Goal: Task Accomplishment & Management: Use online tool/utility

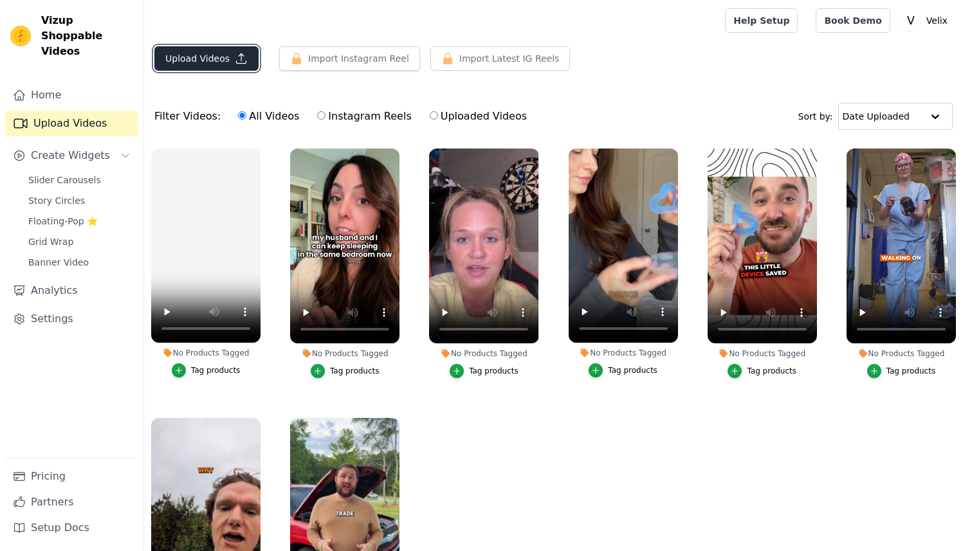
click at [229, 54] on button "Upload Videos" at bounding box center [206, 58] width 104 height 24
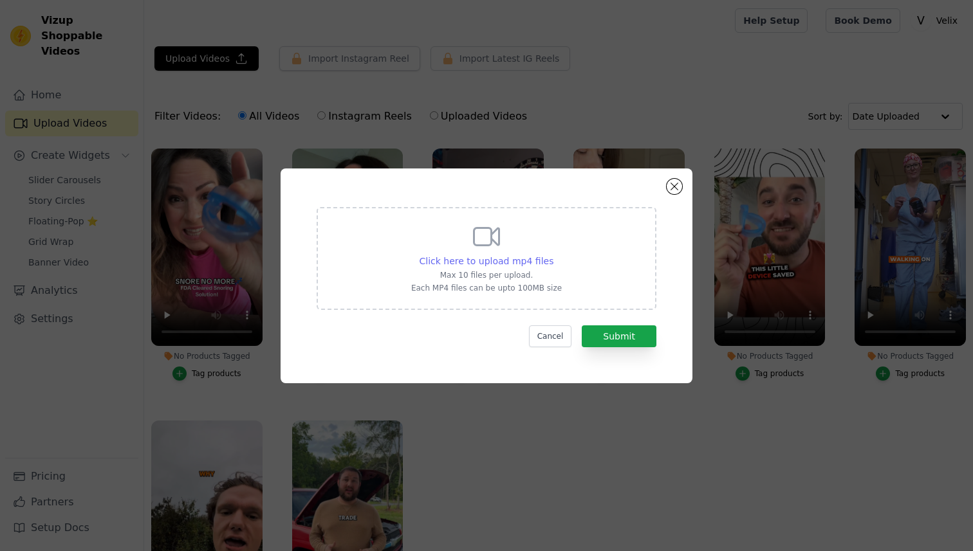
click at [497, 260] on span "Click here to upload mp4 files" at bounding box center [487, 261] width 134 height 10
click at [553, 255] on input "Click here to upload mp4 files Max 10 files per upload. Each MP4 files can be u…" at bounding box center [553, 254] width 1 height 1
type input "C:\fakepath\41.mp4"
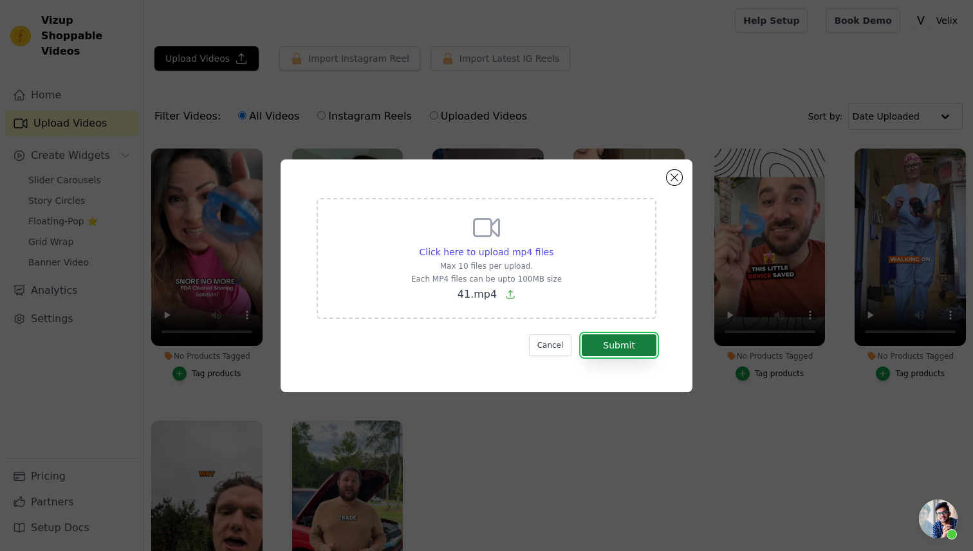
click at [615, 351] on button "Submit" at bounding box center [619, 346] width 75 height 22
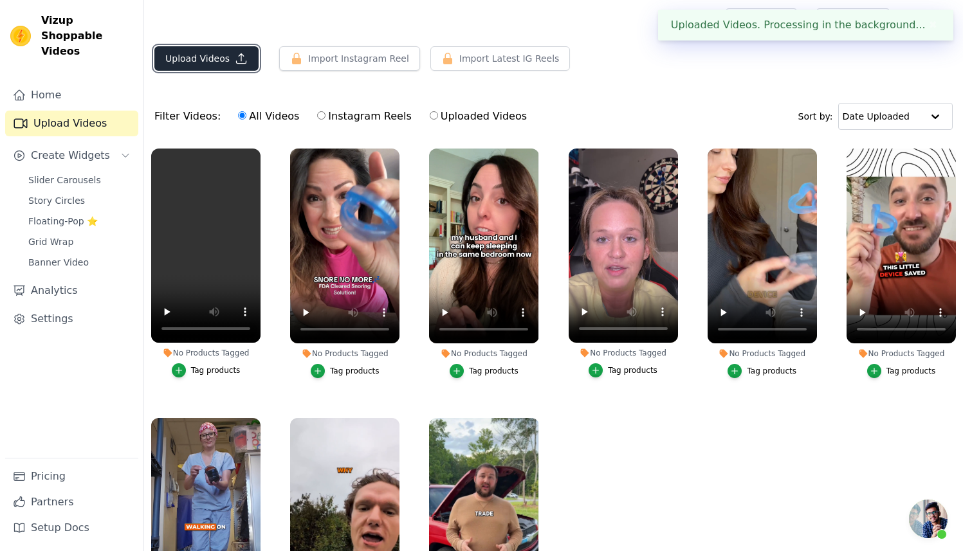
click at [235, 62] on icon "button" at bounding box center [241, 58] width 13 height 13
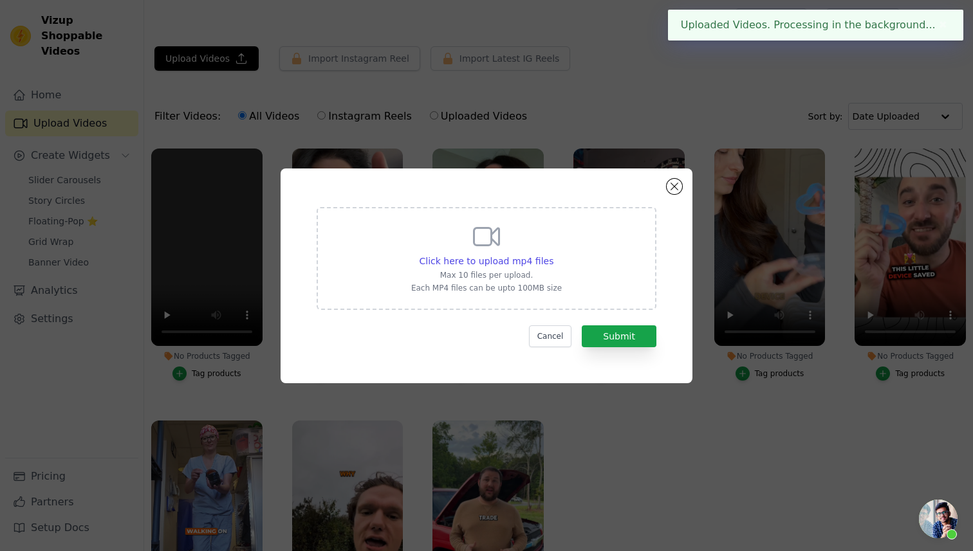
click at [550, 250] on div "Click here to upload mp4 files Max 10 files per upload. Each MP4 files can be u…" at bounding box center [486, 257] width 151 height 72
click at [553, 254] on input "Click here to upload mp4 files Max 10 files per upload. Each MP4 files can be u…" at bounding box center [553, 254] width 1 height 1
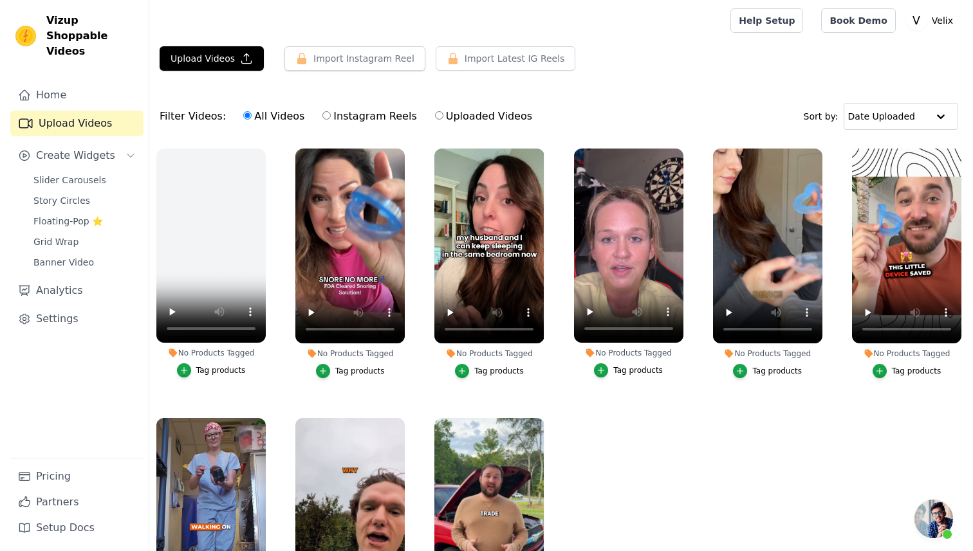
scroll to position [82, 0]
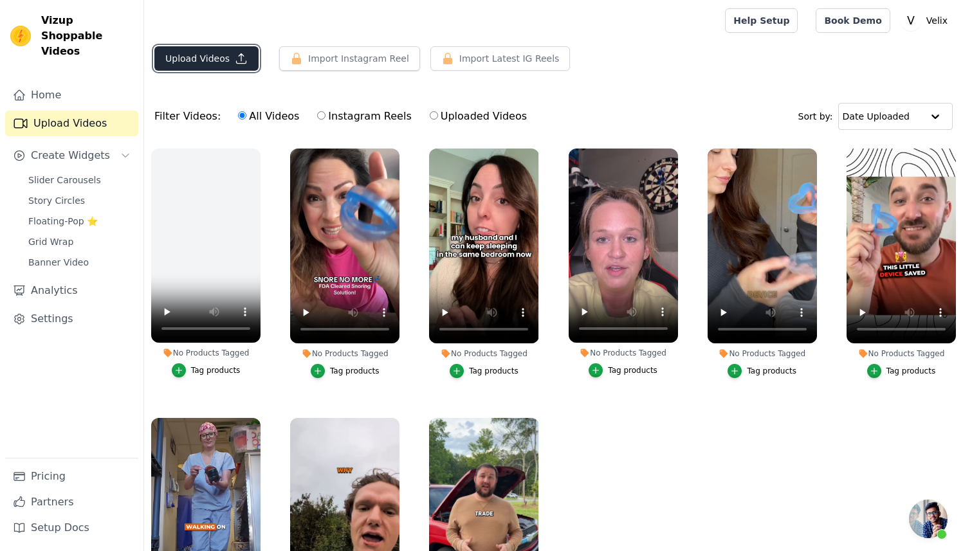
click at [211, 59] on button "Upload Videos" at bounding box center [206, 58] width 104 height 24
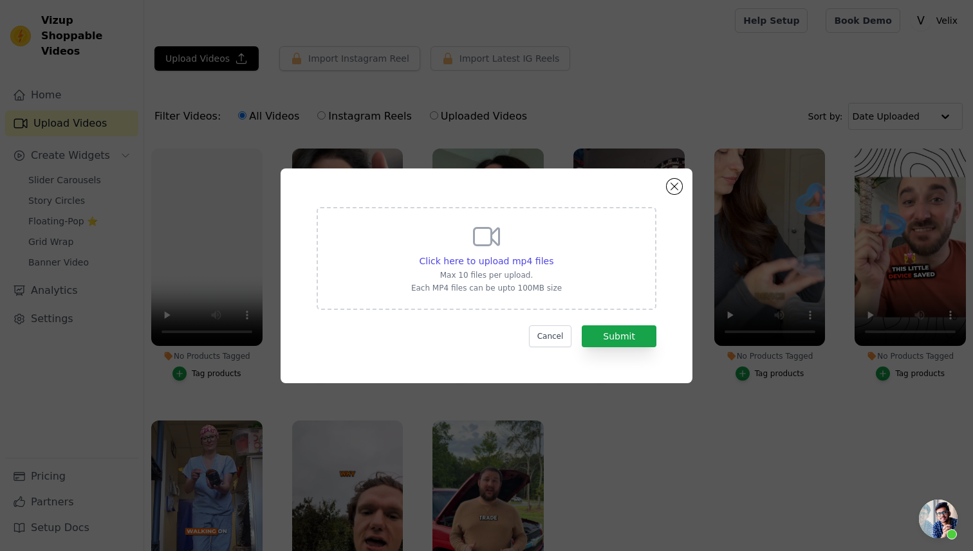
click at [489, 254] on div "Click here to upload mp4 files Max 10 files per upload. Each MP4 files can be u…" at bounding box center [486, 257] width 151 height 72
click at [553, 254] on input "Click here to upload mp4 files Max 10 files per upload. Each MP4 files can be u…" at bounding box center [553, 254] width 1 height 1
type input "C:\fakepath\44.mp4"
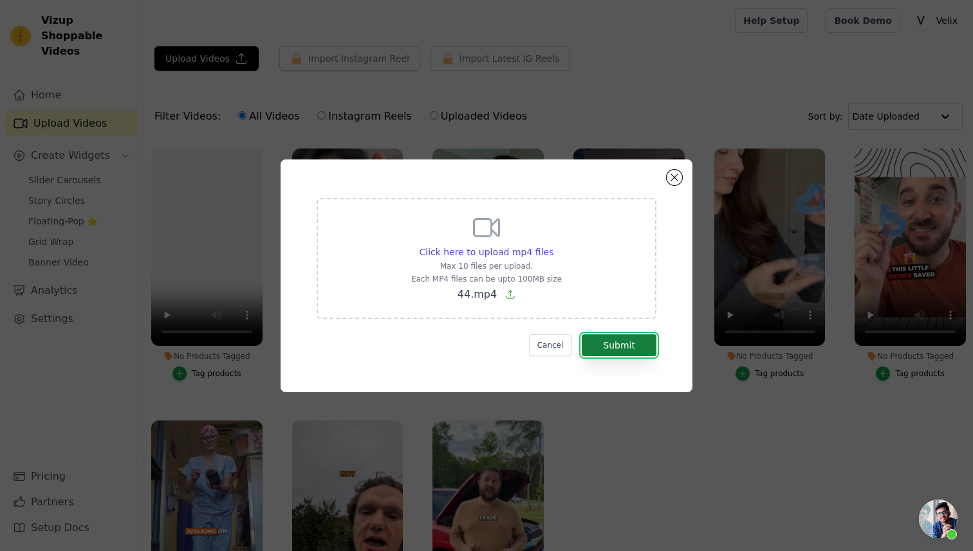
click at [642, 349] on button "Submit" at bounding box center [619, 346] width 75 height 22
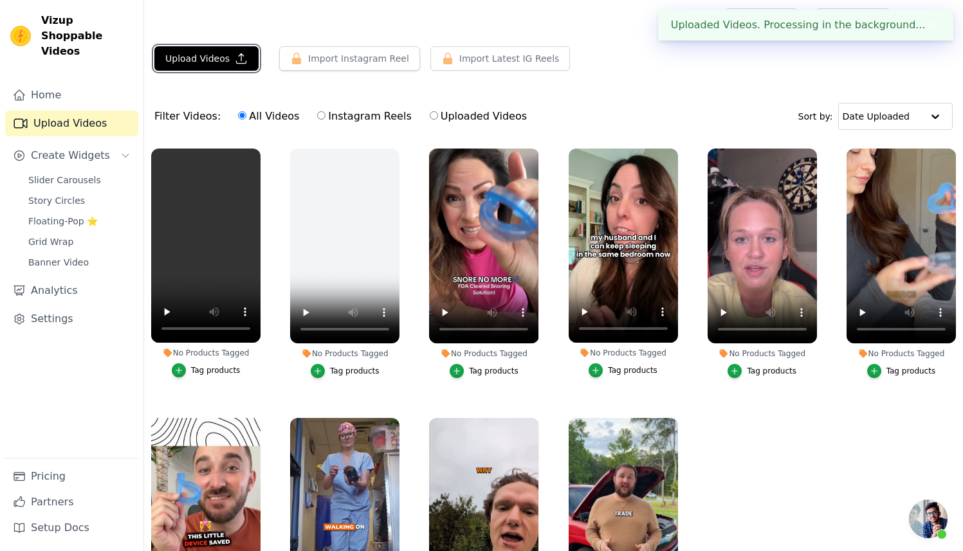
click at [191, 51] on button "Upload Videos" at bounding box center [206, 58] width 104 height 24
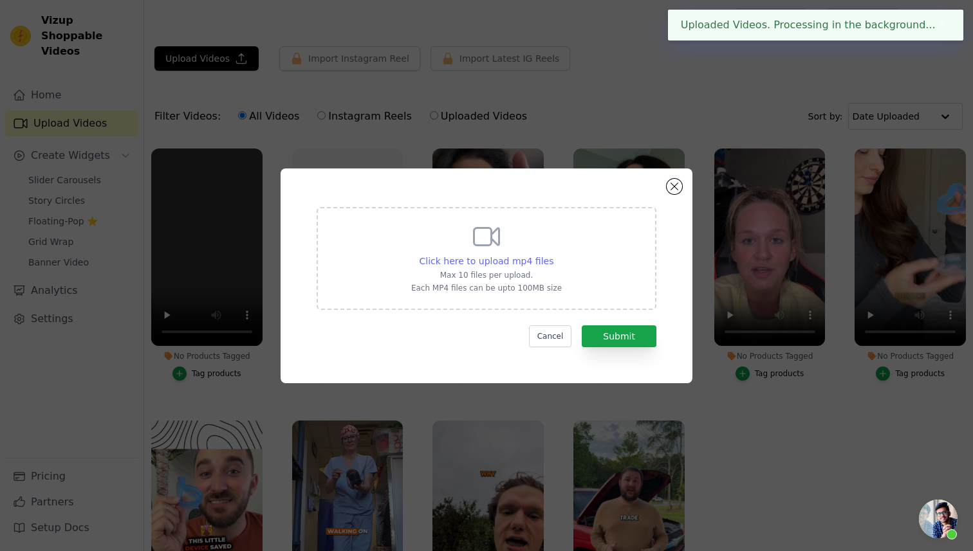
click at [511, 261] on span "Click here to upload mp4 files" at bounding box center [487, 261] width 134 height 10
click at [553, 255] on input "Click here to upload mp4 files Max 10 files per upload. Each MP4 files can be u…" at bounding box center [553, 254] width 1 height 1
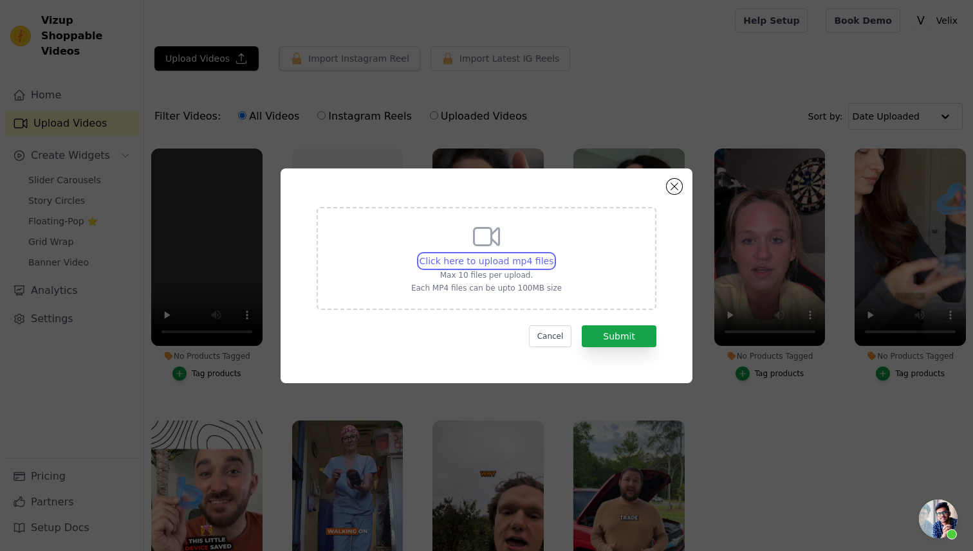
type input "C:\fakepath\47.mp4"
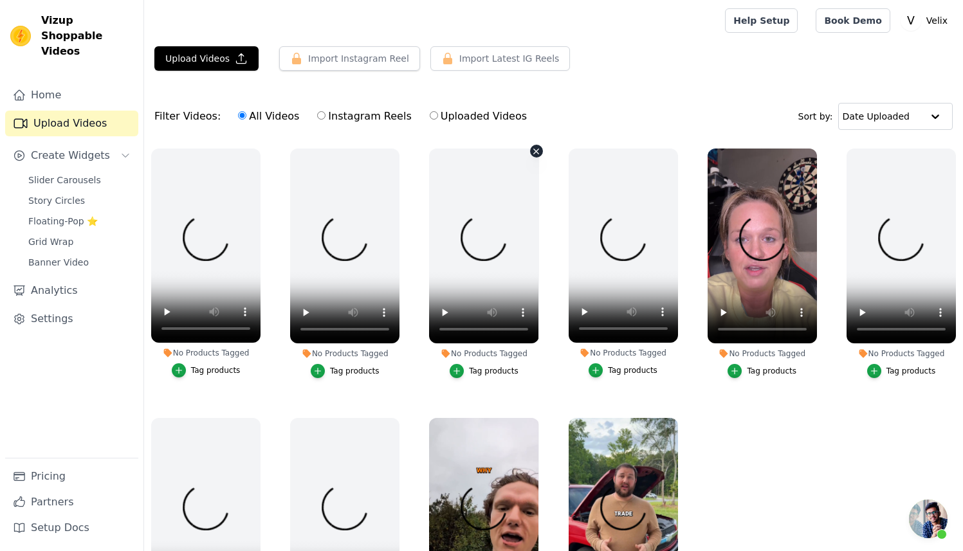
scroll to position [82, 0]
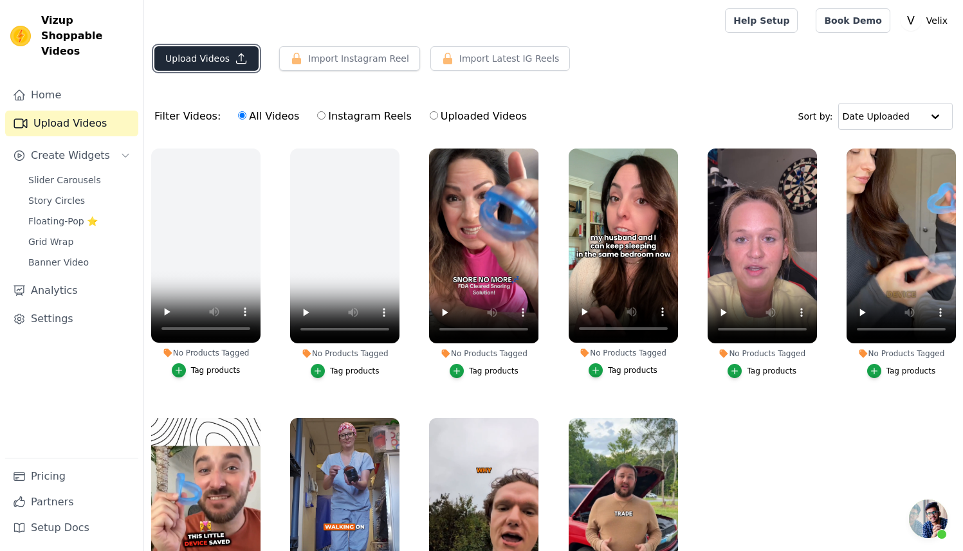
click at [207, 65] on button "Upload Videos" at bounding box center [206, 58] width 104 height 24
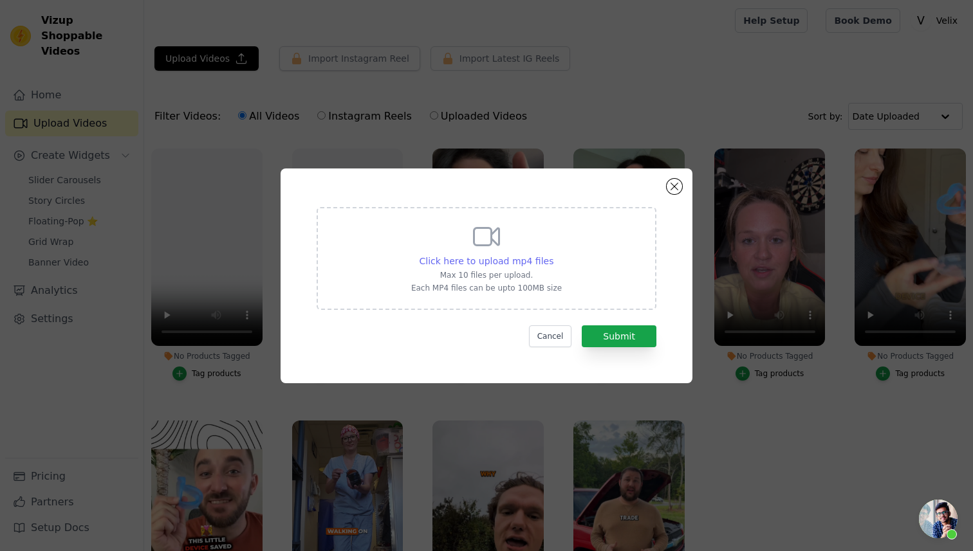
click at [501, 261] on span "Click here to upload mp4 files" at bounding box center [487, 261] width 134 height 10
click at [553, 255] on input "Click here to upload mp4 files Max 10 files per upload. Each MP4 files can be u…" at bounding box center [553, 254] width 1 height 1
type input "C:\fakepath\47.mp4"
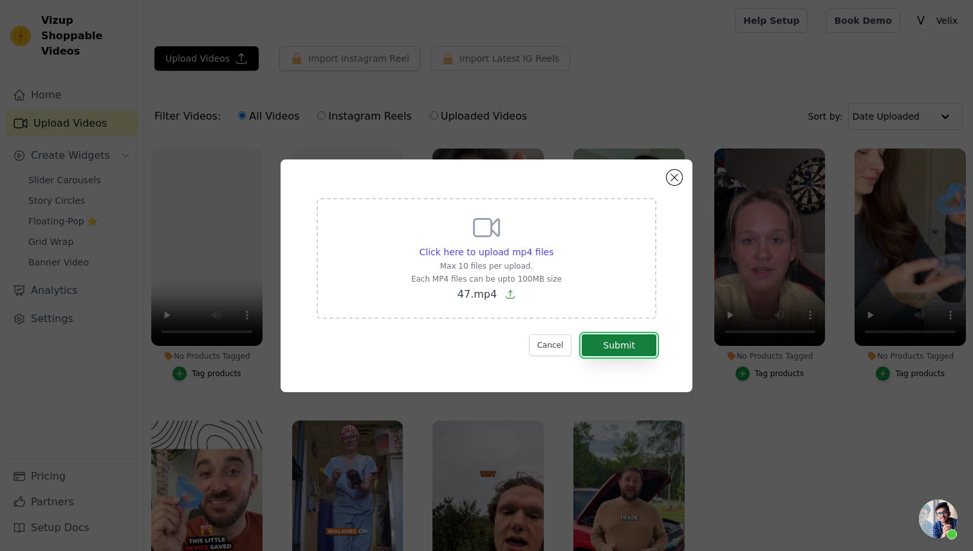
click at [621, 339] on button "Submit" at bounding box center [619, 346] width 75 height 22
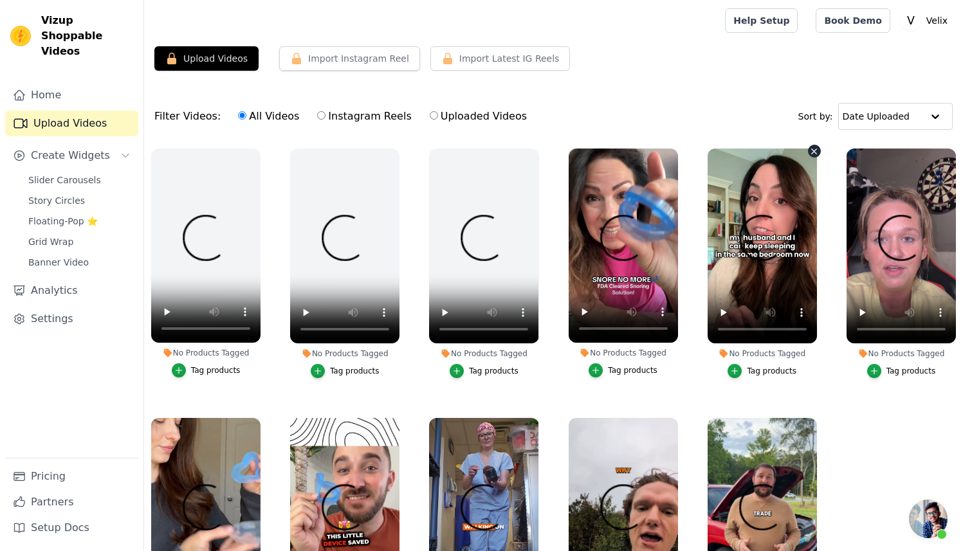
scroll to position [82, 0]
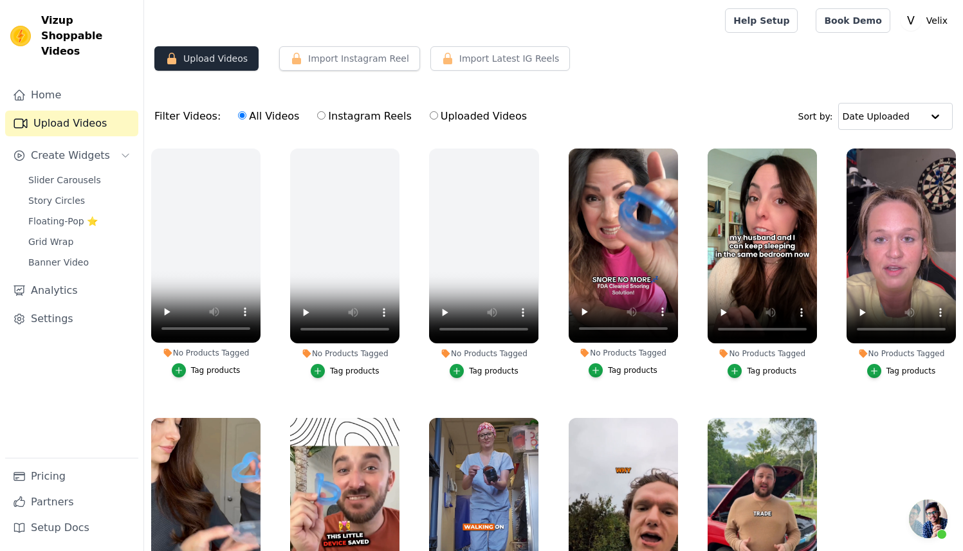
click at [192, 64] on button "Upload Videos" at bounding box center [206, 58] width 104 height 24
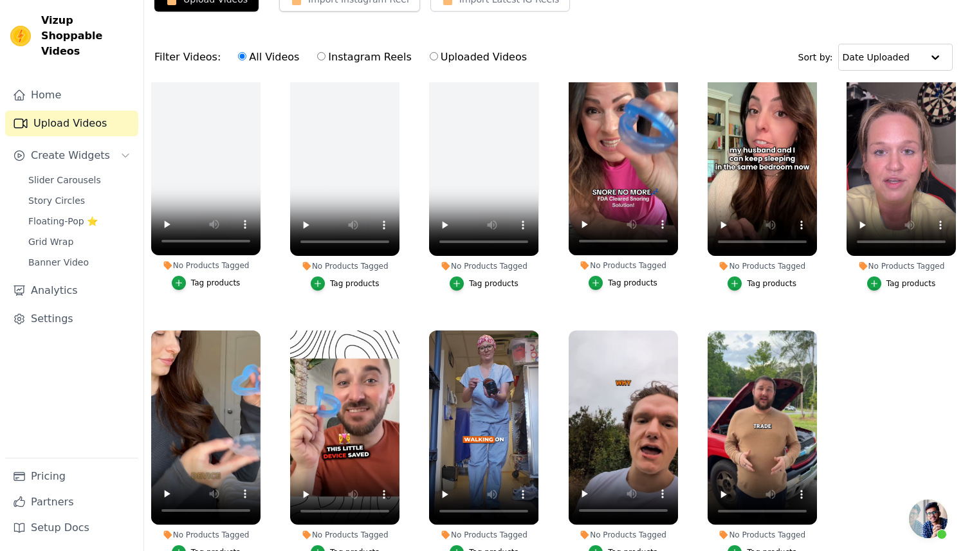
scroll to position [131, 0]
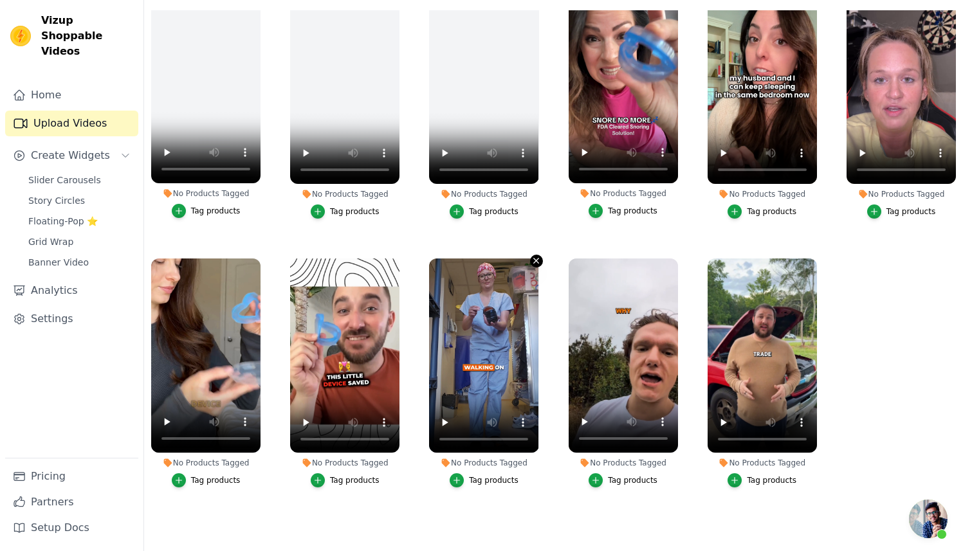
click at [533, 259] on icon "button" at bounding box center [537, 261] width 10 height 10
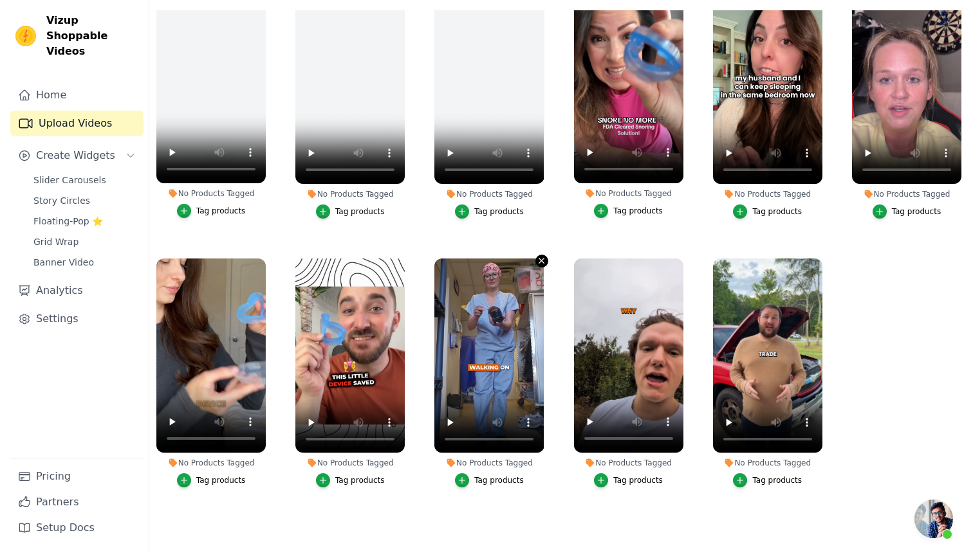
scroll to position [0, 0]
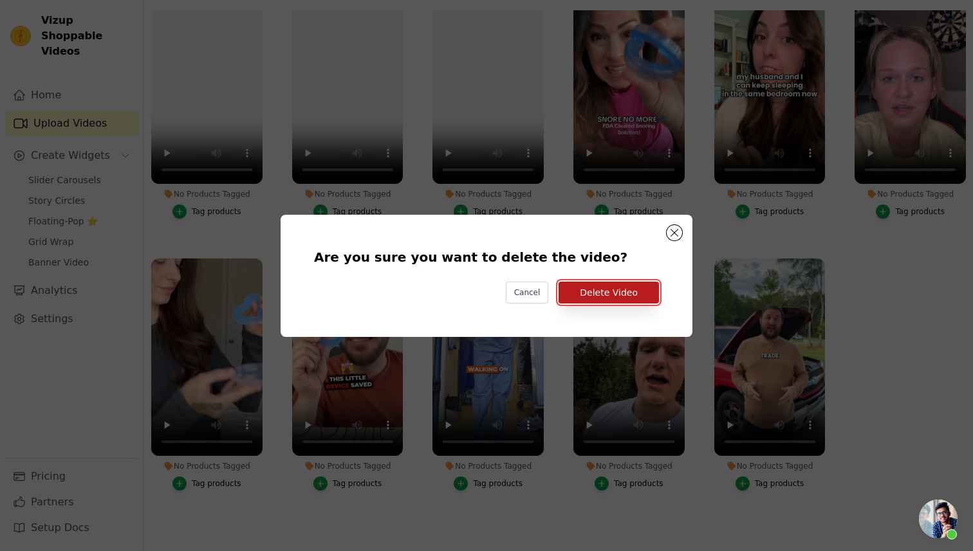
click at [596, 294] on button "Delete Video" at bounding box center [609, 293] width 100 height 22
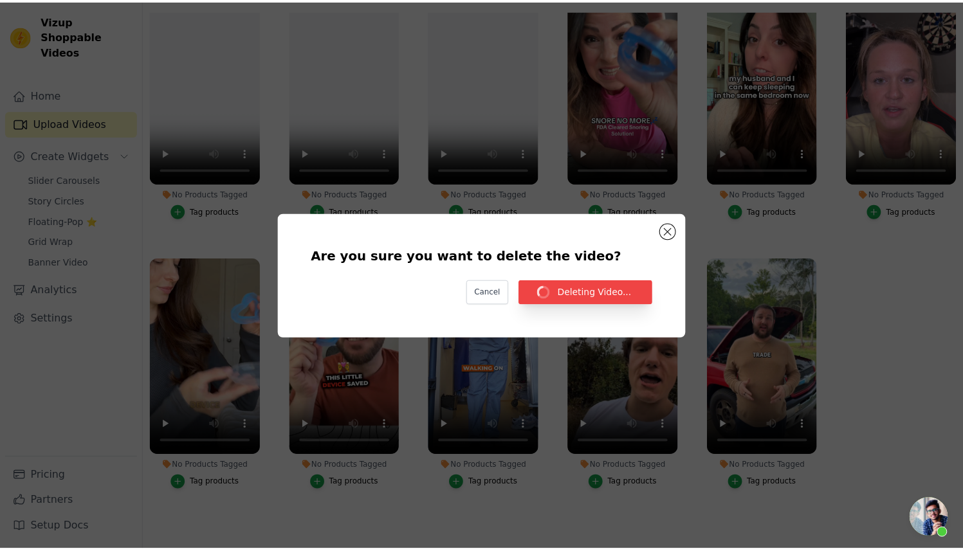
scroll to position [131, 0]
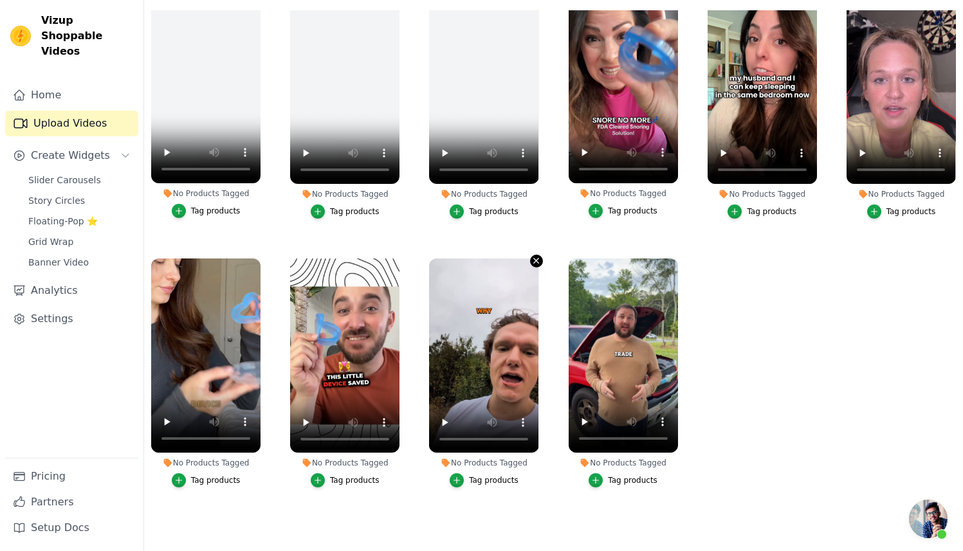
click at [532, 256] on icon "button" at bounding box center [537, 261] width 10 height 10
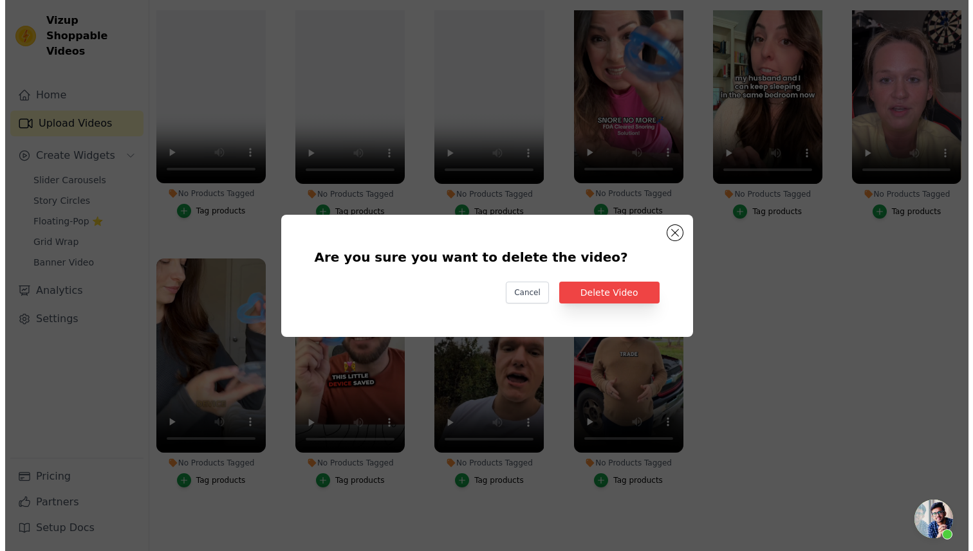
scroll to position [0, 0]
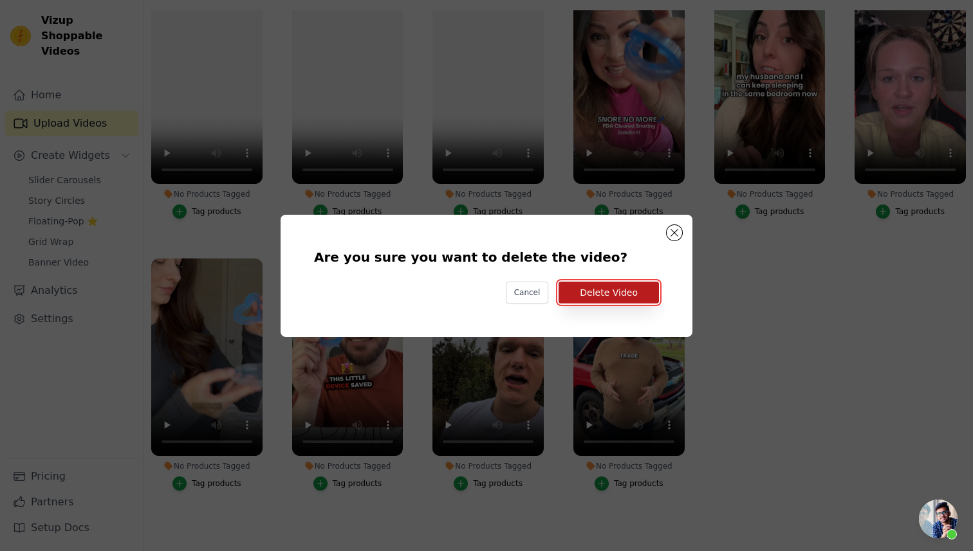
click at [582, 286] on button "Delete Video" at bounding box center [609, 293] width 100 height 22
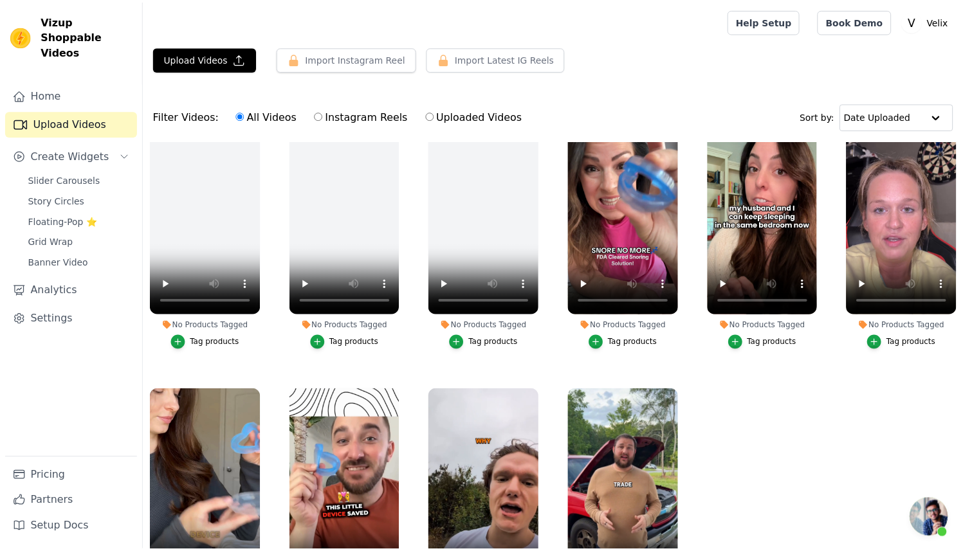
scroll to position [131, 0]
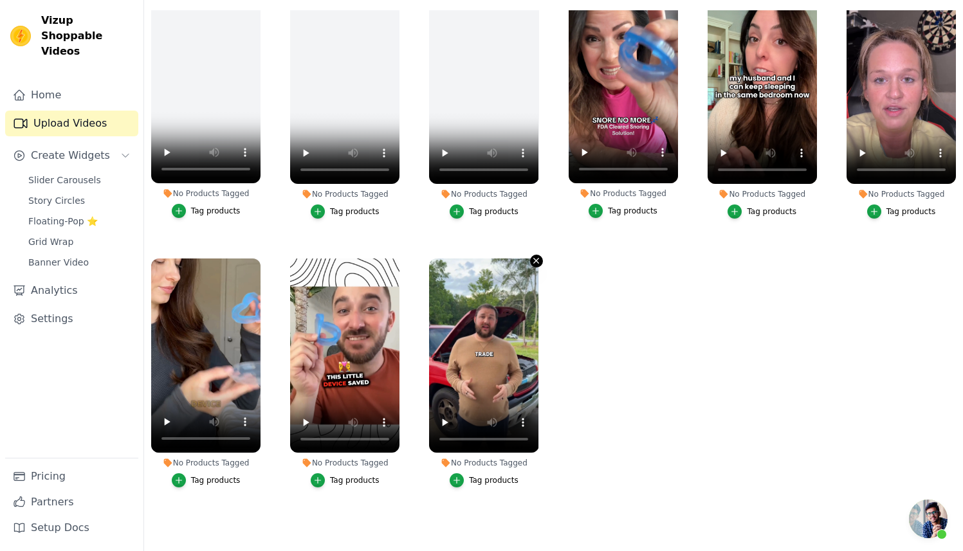
click at [537, 256] on icon "button" at bounding box center [537, 261] width 10 height 10
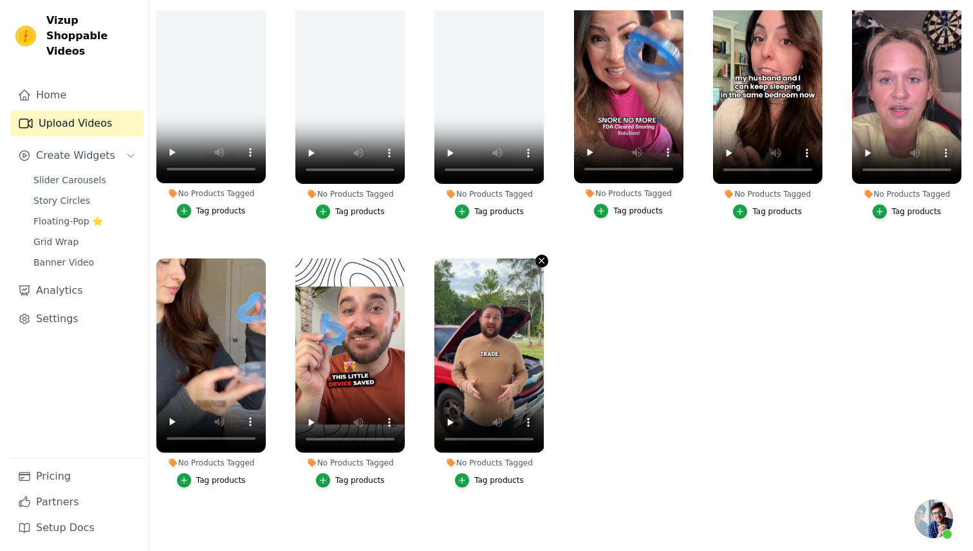
scroll to position [0, 0]
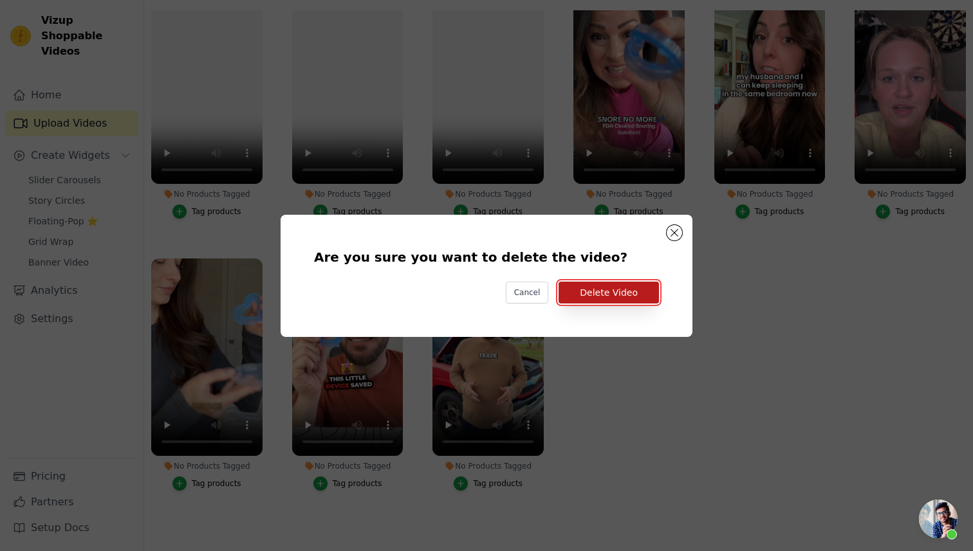
click at [591, 297] on button "Delete Video" at bounding box center [609, 293] width 100 height 22
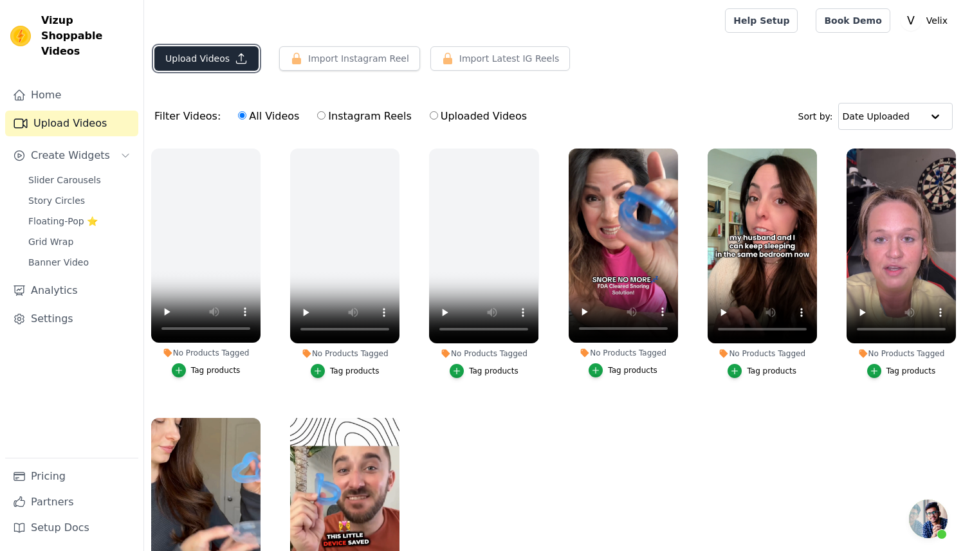
click at [249, 51] on button "Upload Videos" at bounding box center [206, 58] width 104 height 24
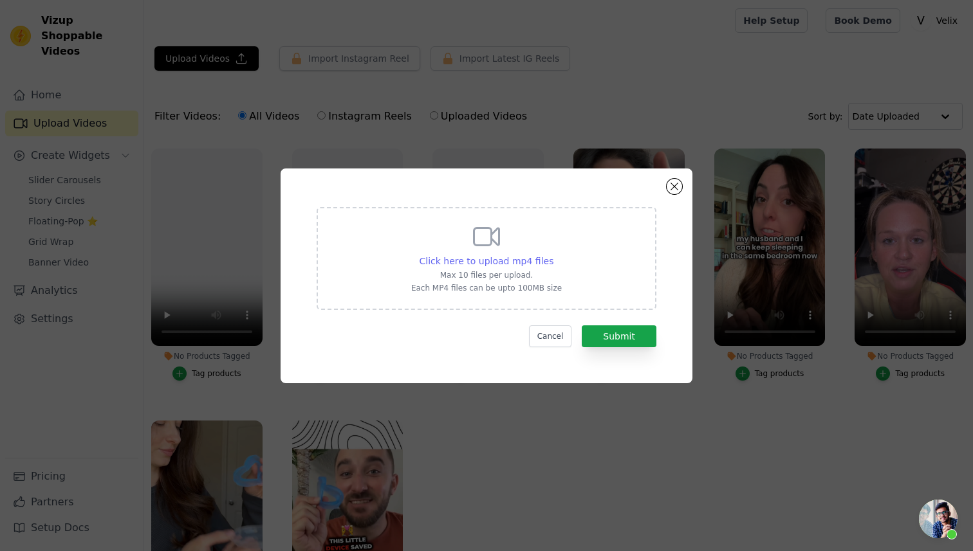
click at [544, 257] on span "Click here to upload mp4 files" at bounding box center [487, 261] width 134 height 10
click at [553, 255] on input "Click here to upload mp4 files Max 10 files per upload. Each MP4 files can be u…" at bounding box center [553, 254] width 1 height 1
type input "C:\fakepath\50.mp4"
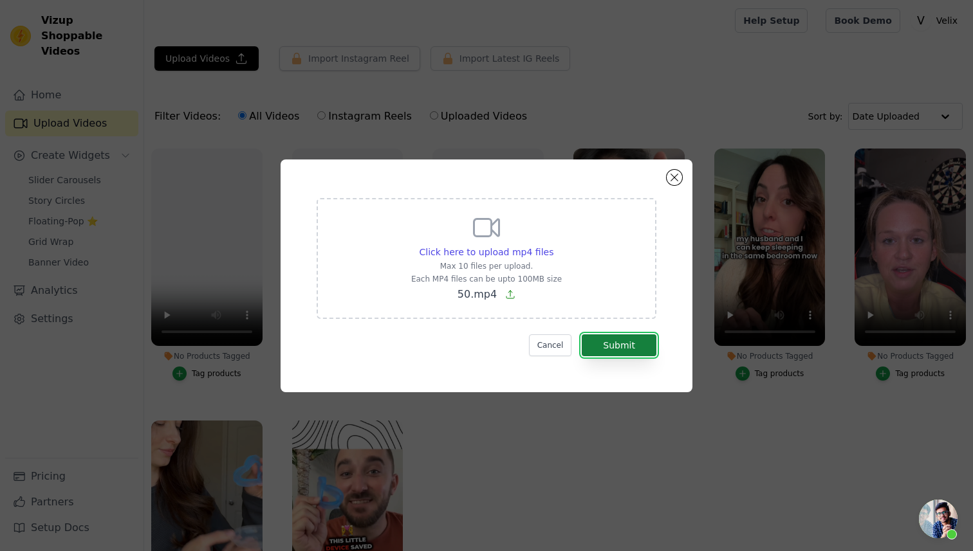
click at [645, 340] on button "Submit" at bounding box center [619, 346] width 75 height 22
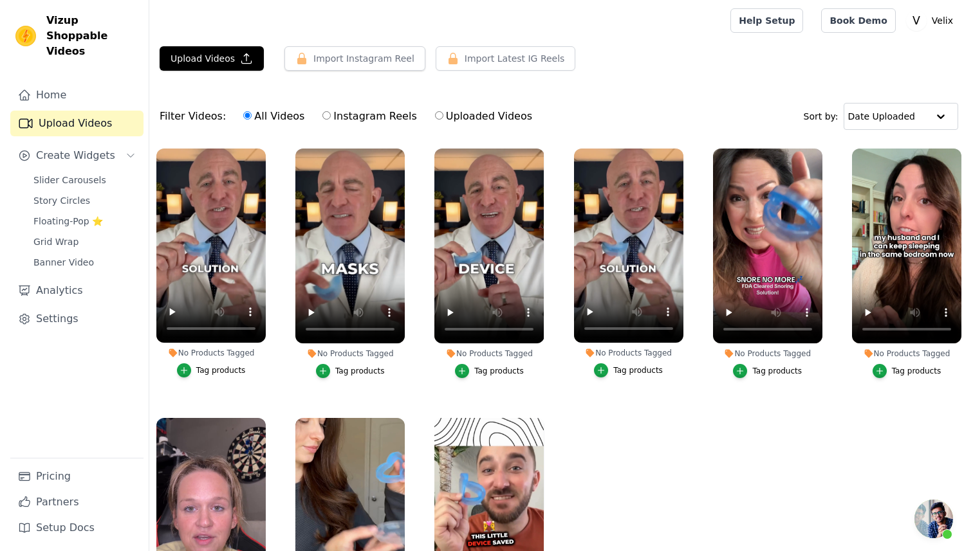
scroll to position [82, 0]
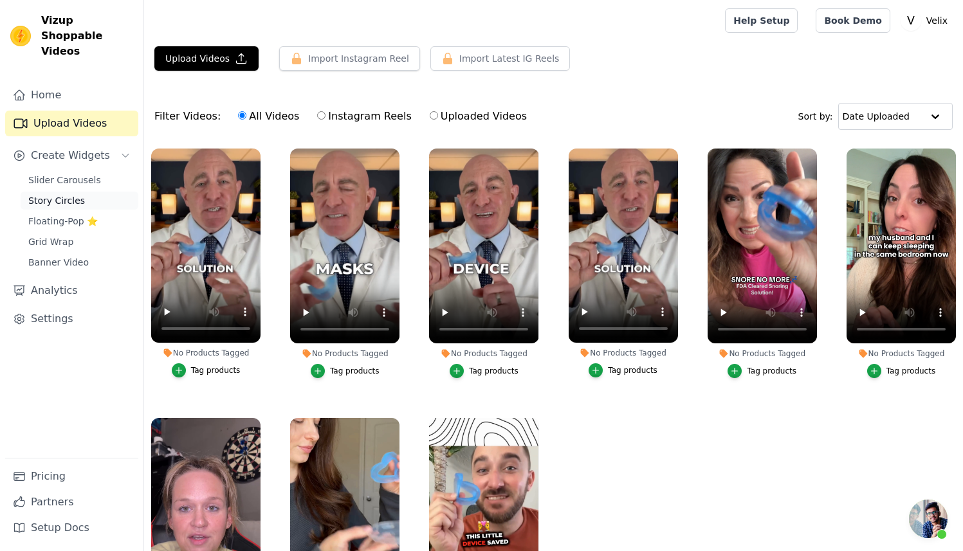
click at [43, 194] on span "Story Circles" at bounding box center [56, 200] width 57 height 13
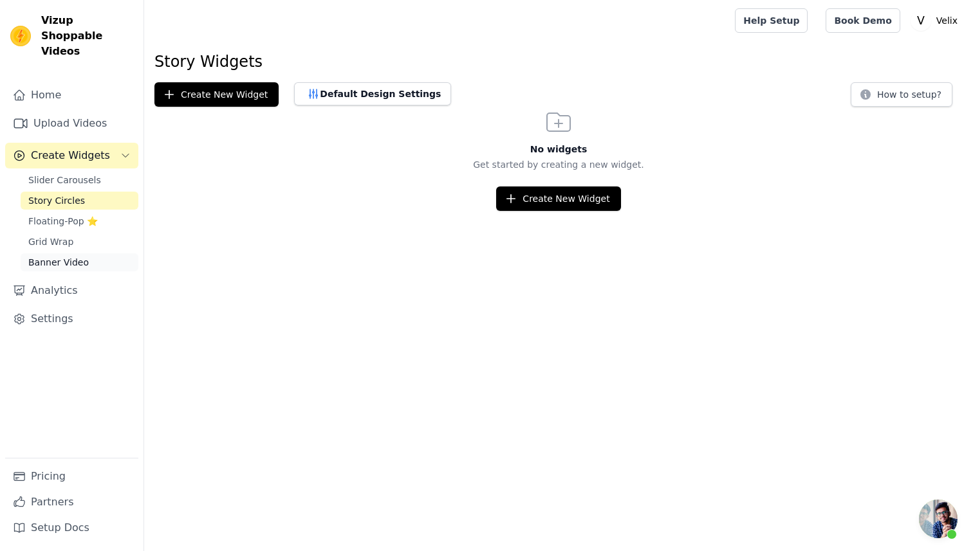
click at [85, 254] on link "Banner Video" at bounding box center [80, 263] width 118 height 18
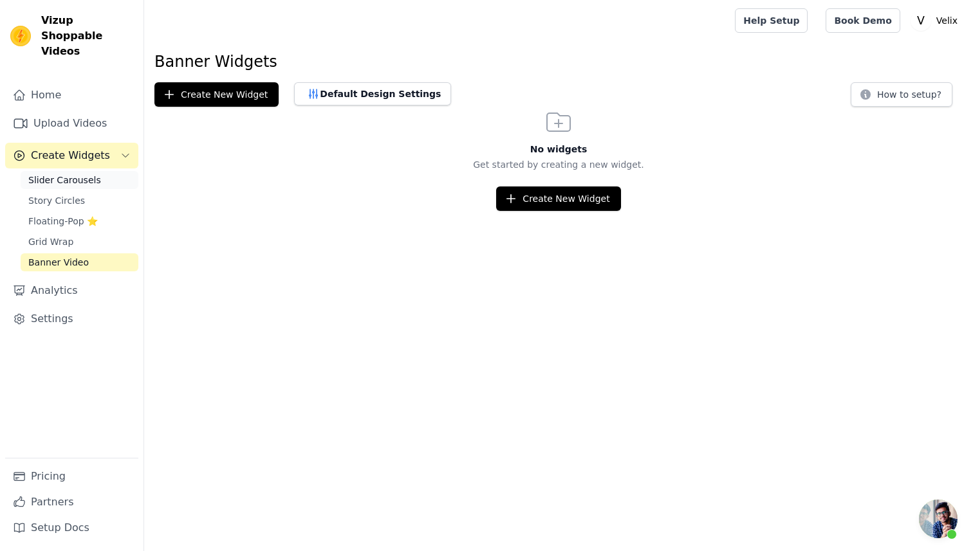
click at [107, 172] on link "Slider Carousels" at bounding box center [80, 180] width 118 height 18
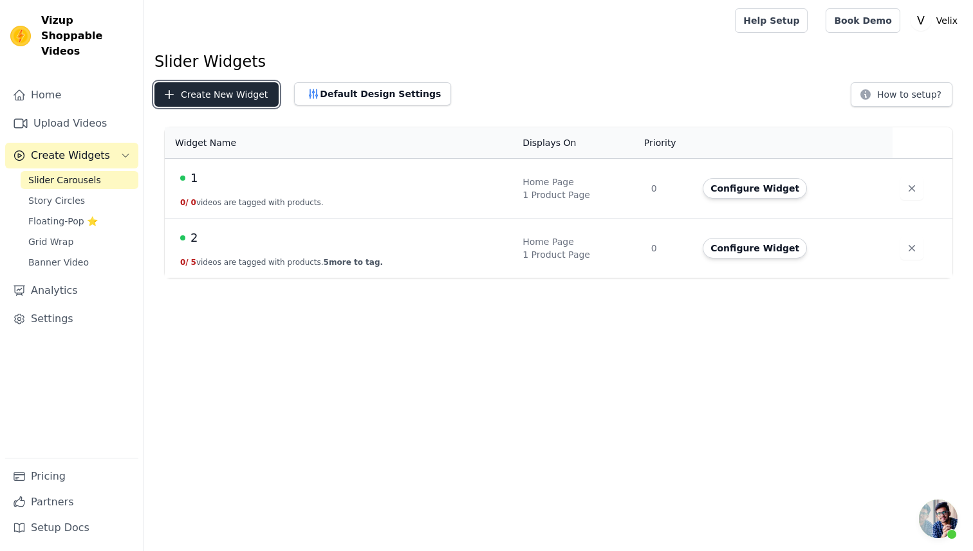
click at [245, 95] on button "Create New Widget" at bounding box center [216, 94] width 124 height 24
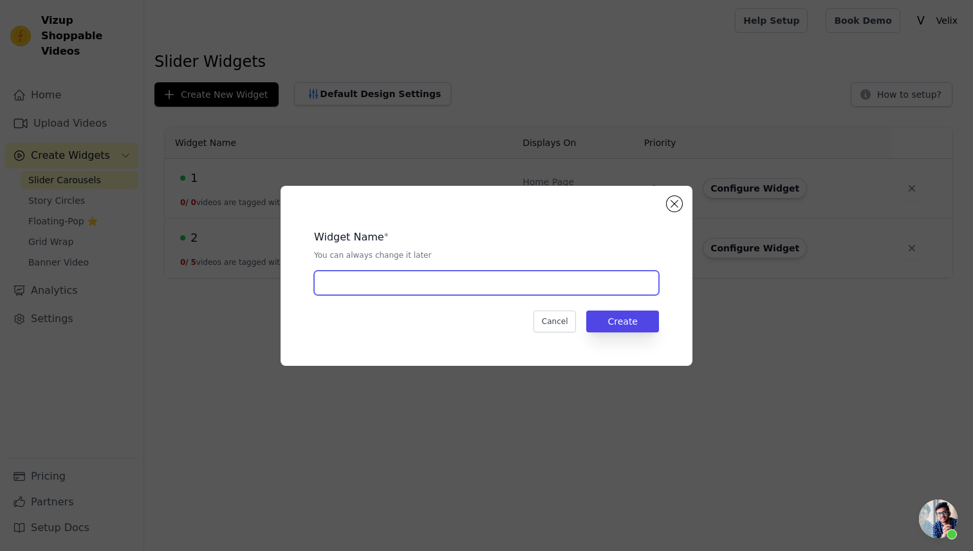
click at [393, 286] on input "text" at bounding box center [486, 283] width 345 height 24
type input "3"
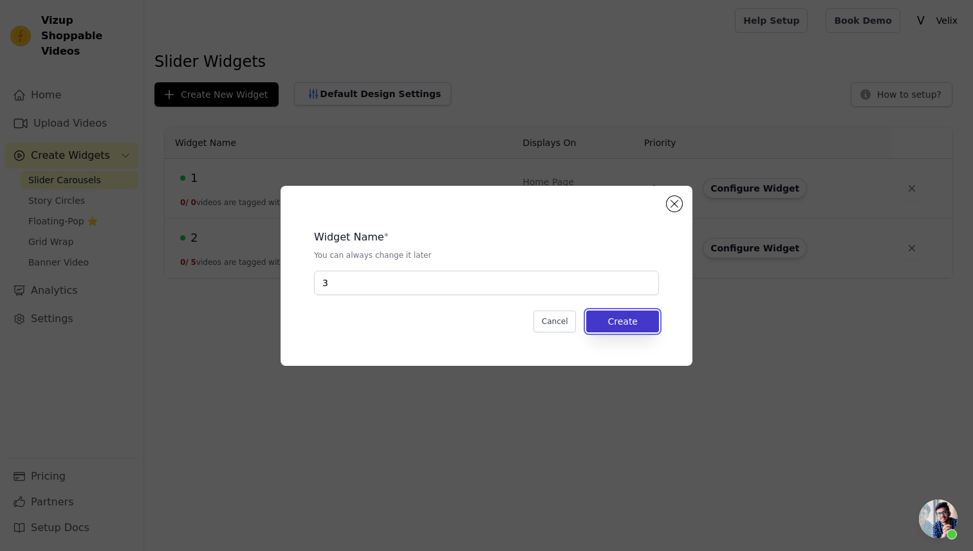
click at [627, 326] on button "Create" at bounding box center [622, 322] width 73 height 22
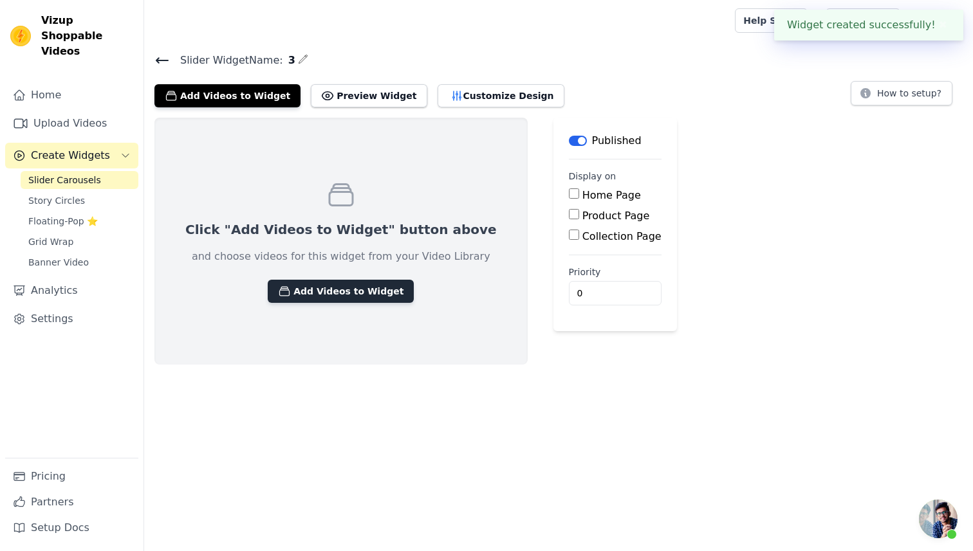
click at [322, 295] on button "Add Videos to Widget" at bounding box center [341, 291] width 146 height 23
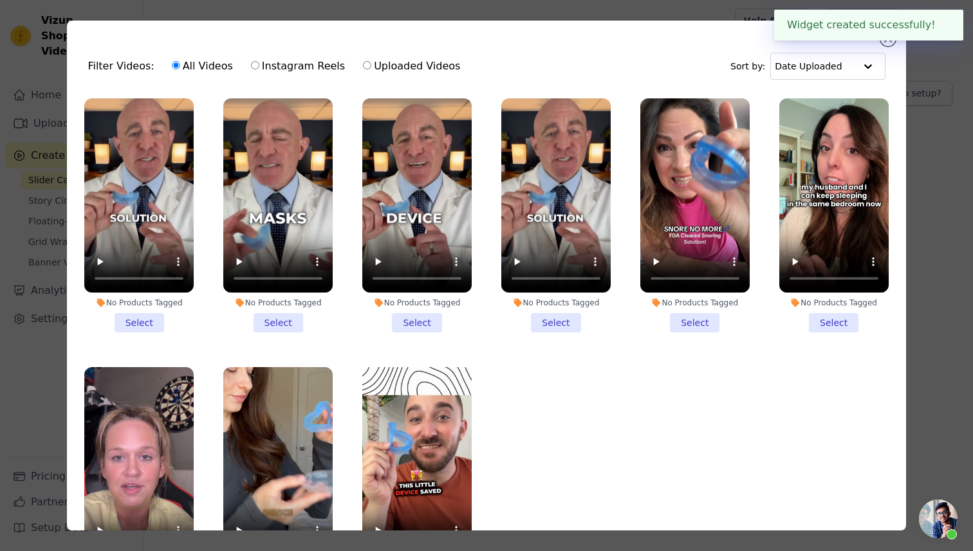
click at [133, 324] on li "No Products Tagged Select" at bounding box center [138, 215] width 109 height 234
click at [0, 0] on input "No Products Tagged Select" at bounding box center [0, 0] width 0 height 0
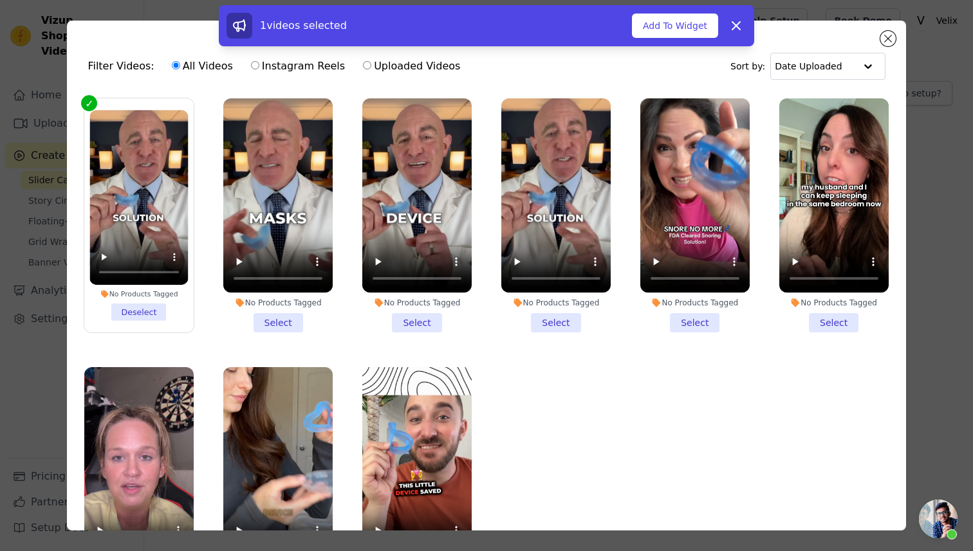
click at [292, 319] on li "No Products Tagged Select" at bounding box center [277, 215] width 109 height 234
click at [0, 0] on input "No Products Tagged Select" at bounding box center [0, 0] width 0 height 0
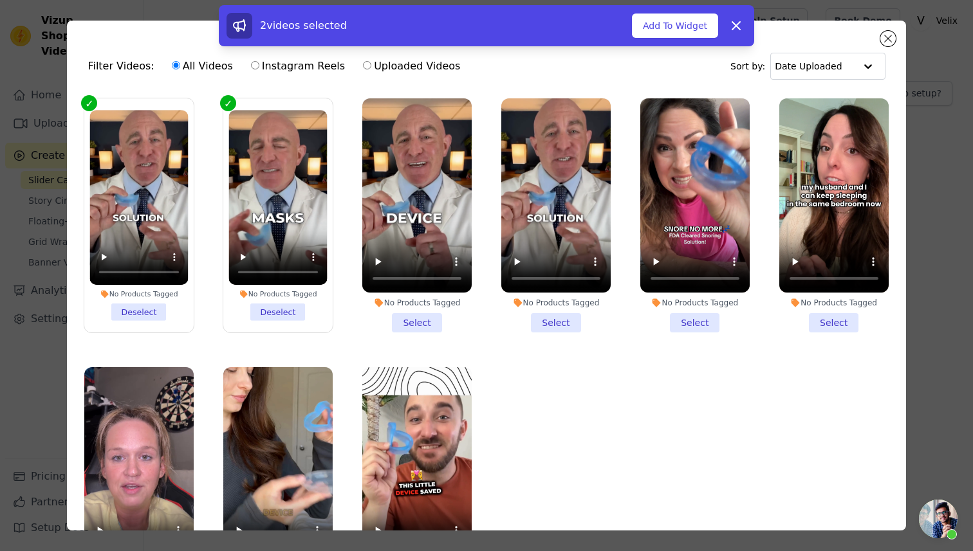
drag, startPoint x: 391, startPoint y: 319, endPoint x: 405, endPoint y: 319, distance: 13.5
click at [391, 319] on li "No Products Tagged Select" at bounding box center [416, 215] width 109 height 234
click at [0, 0] on input "No Products Tagged Select" at bounding box center [0, 0] width 0 height 0
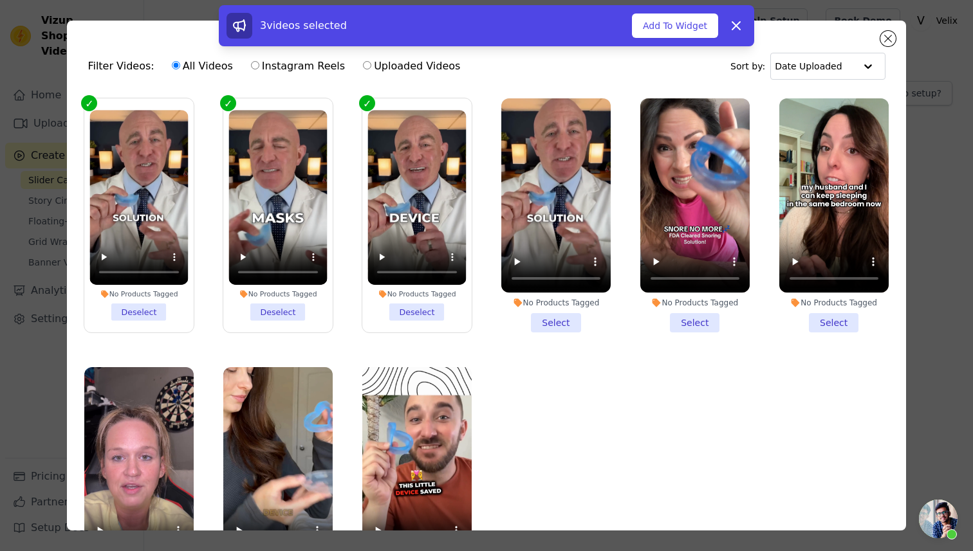
click at [537, 322] on li "No Products Tagged Select" at bounding box center [555, 215] width 109 height 234
click at [0, 0] on input "No Products Tagged Select" at bounding box center [0, 0] width 0 height 0
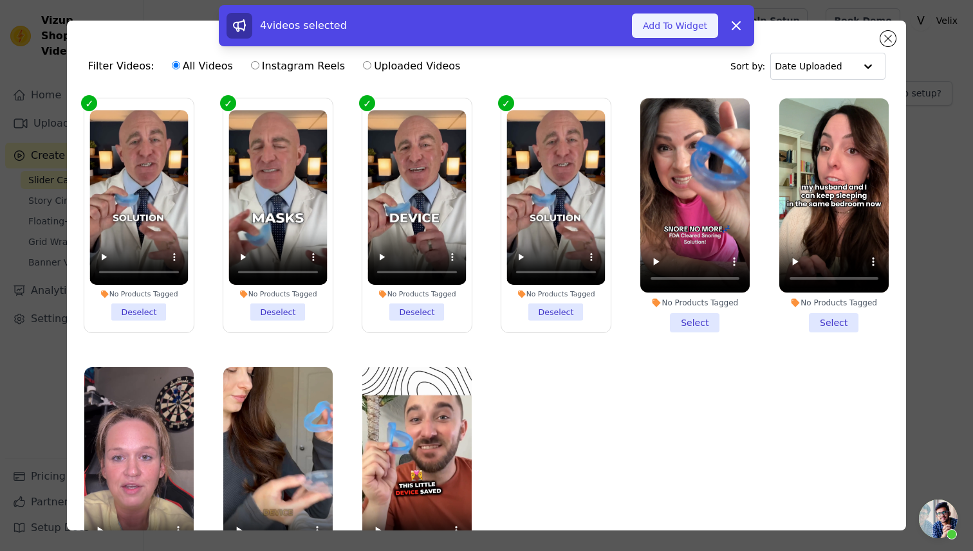
click at [676, 29] on button "Add To Widget" at bounding box center [675, 26] width 86 height 24
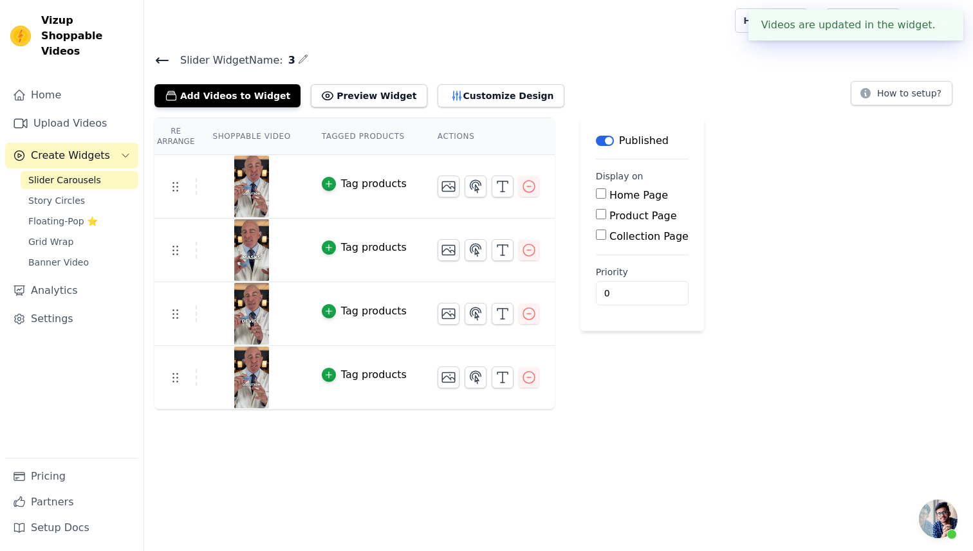
click at [947, 25] on button "✖" at bounding box center [943, 24] width 15 height 15
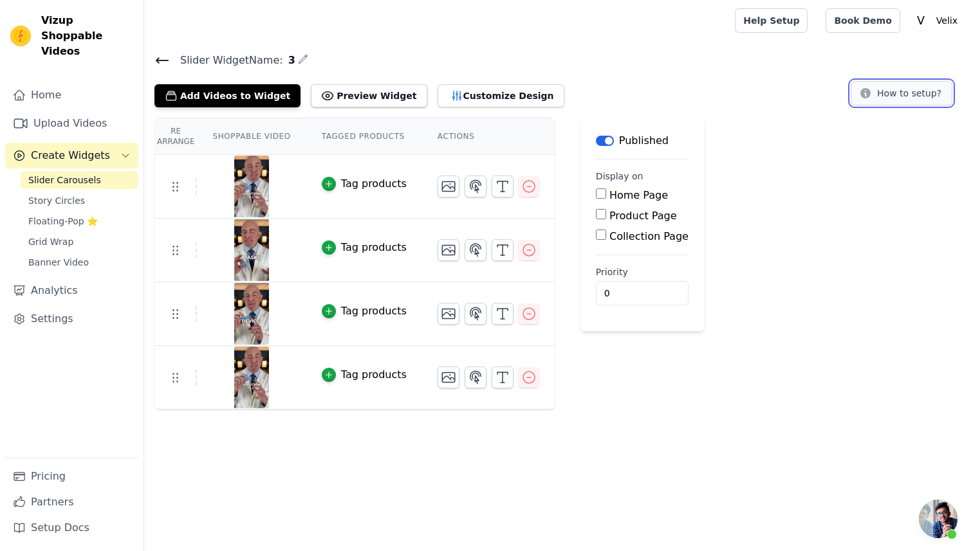
click at [936, 82] on button "How to setup?" at bounding box center [902, 93] width 102 height 24
click at [602, 214] on div "Product Page" at bounding box center [642, 215] width 93 height 15
click at [590, 215] on main "Label Published Display on Home Page Product Page Collection Page Priority 0" at bounding box center [642, 225] width 124 height 214
click at [596, 215] on input "Product Page" at bounding box center [601, 214] width 10 height 10
checkbox input "true"
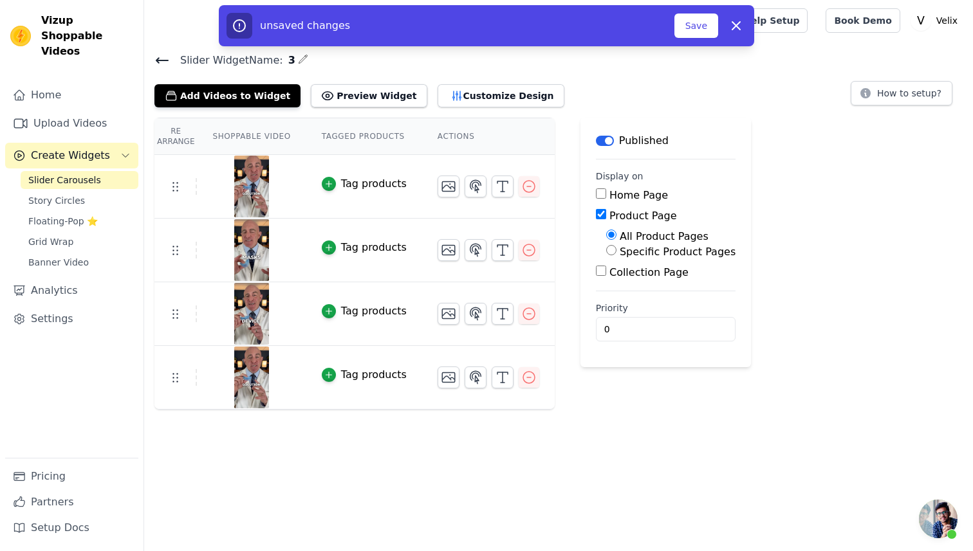
click at [688, 247] on label "Specific Product Pages" at bounding box center [678, 252] width 116 height 12
click at [616, 247] on input "Specific Product Pages" at bounding box center [611, 250] width 10 height 10
radio input "true"
click at [653, 284] on button "Select Products" at bounding box center [649, 281] width 86 height 22
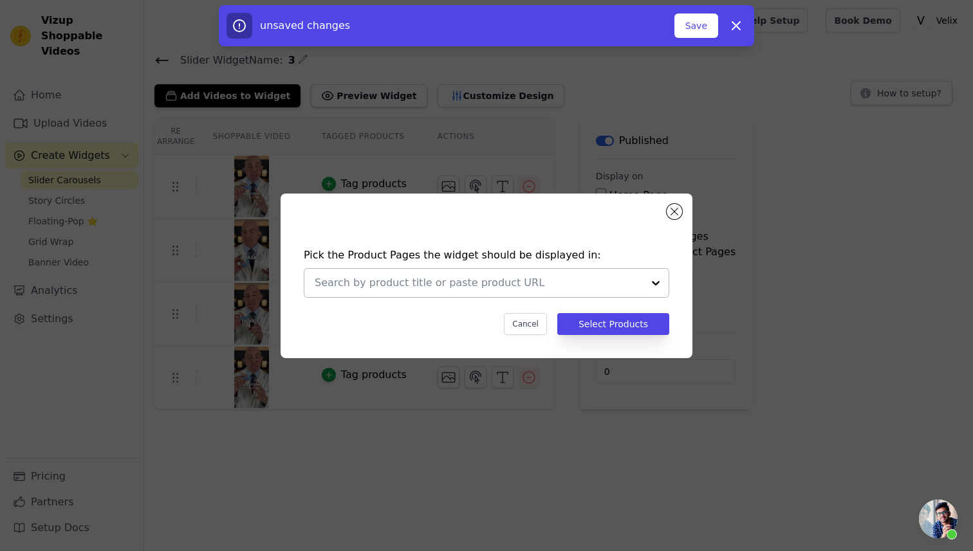
click at [555, 274] on div at bounding box center [479, 283] width 328 height 28
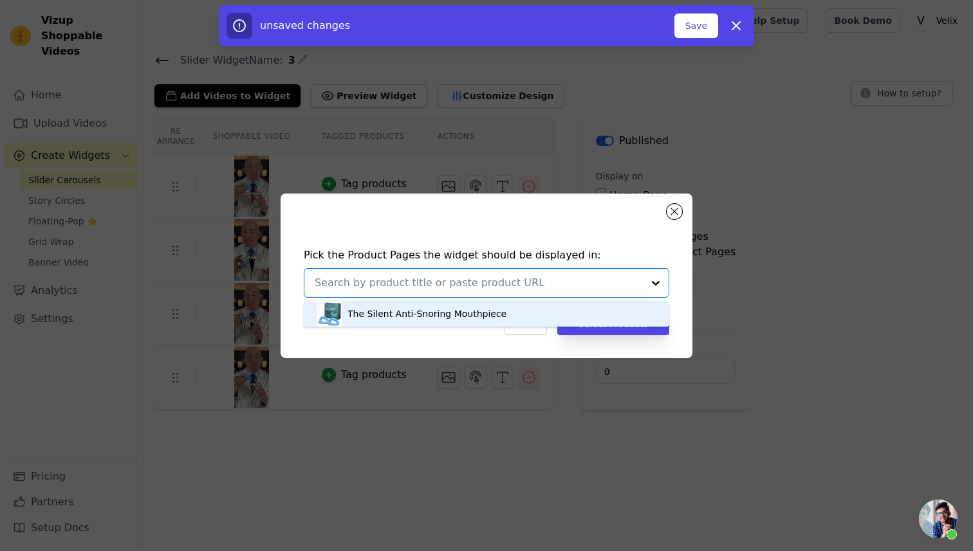
click at [525, 313] on div "The Silent Anti-Snoring Mouthpiece" at bounding box center [487, 314] width 340 height 26
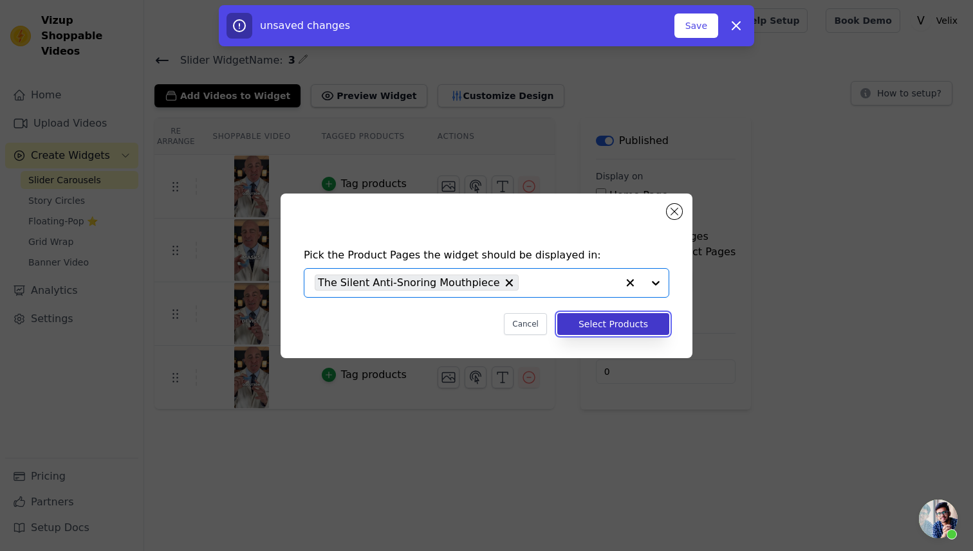
click at [584, 324] on button "Select Products" at bounding box center [613, 324] width 112 height 22
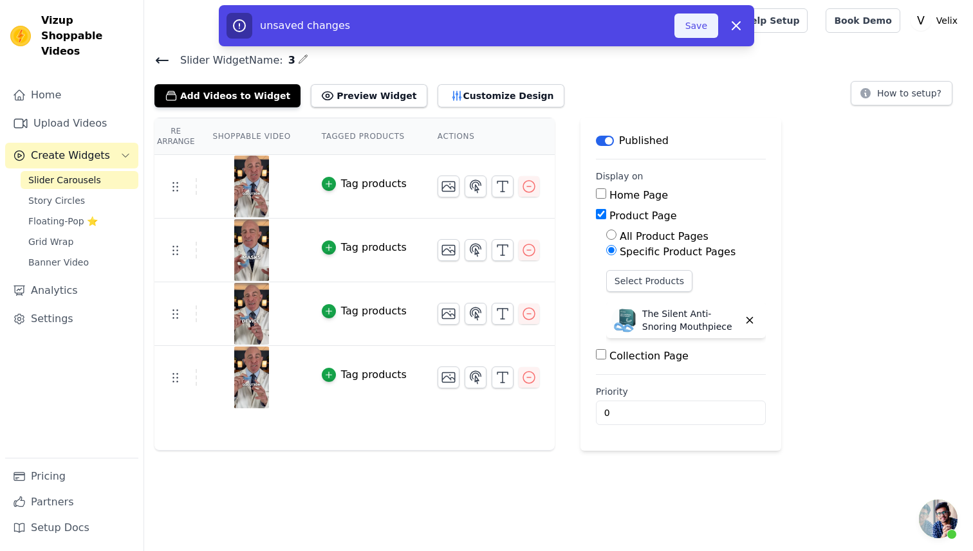
click at [696, 21] on button "Save" at bounding box center [696, 26] width 44 height 24
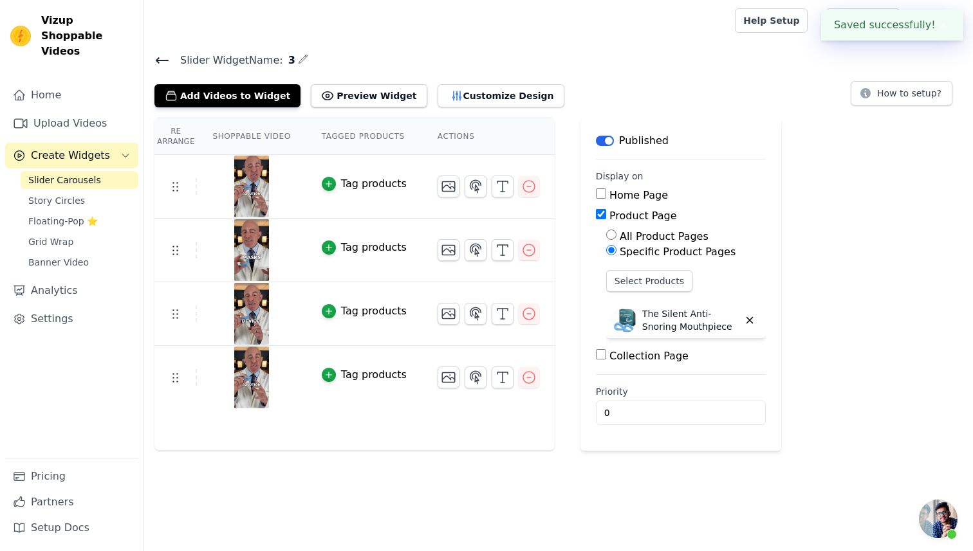
click at [703, 26] on div at bounding box center [436, 20] width 565 height 41
click at [929, 509] on span "Open chat" at bounding box center [938, 519] width 39 height 39
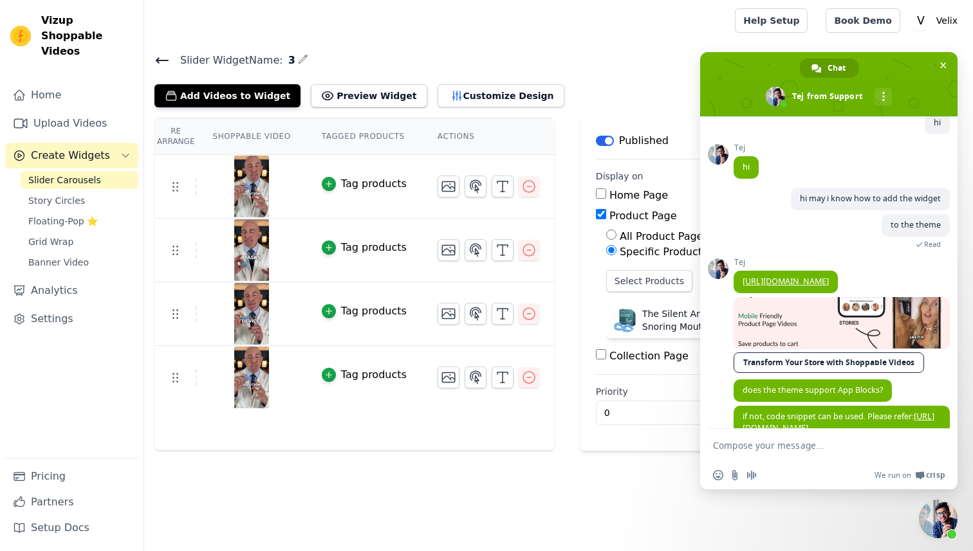
scroll to position [216, 0]
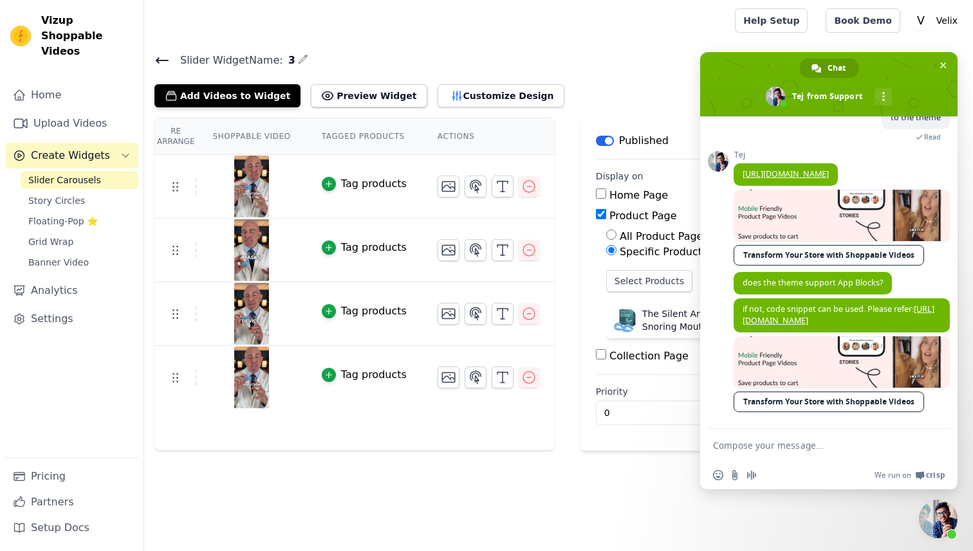
click at [835, 451] on textarea "Compose your message..." at bounding box center [816, 445] width 206 height 32
type textarea "hi there"
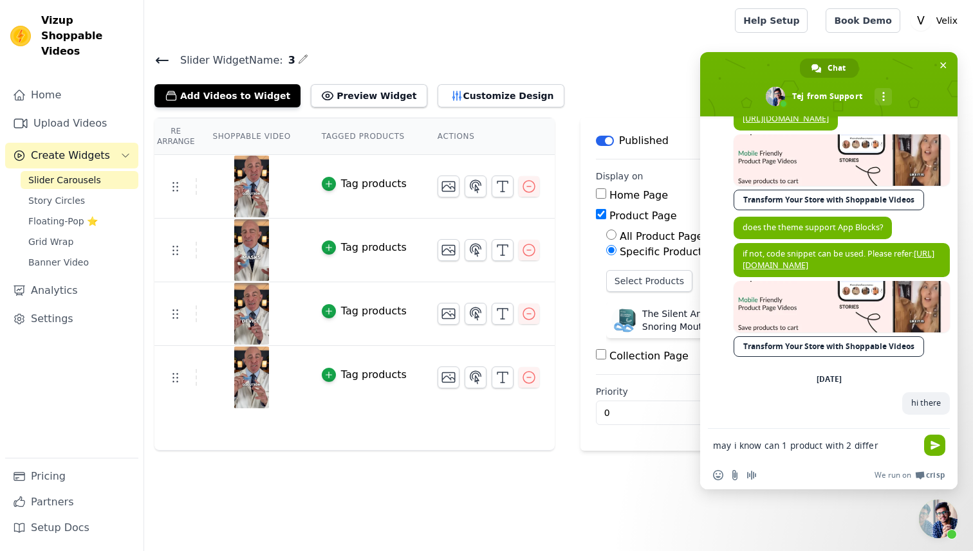
scroll to position [283, 0]
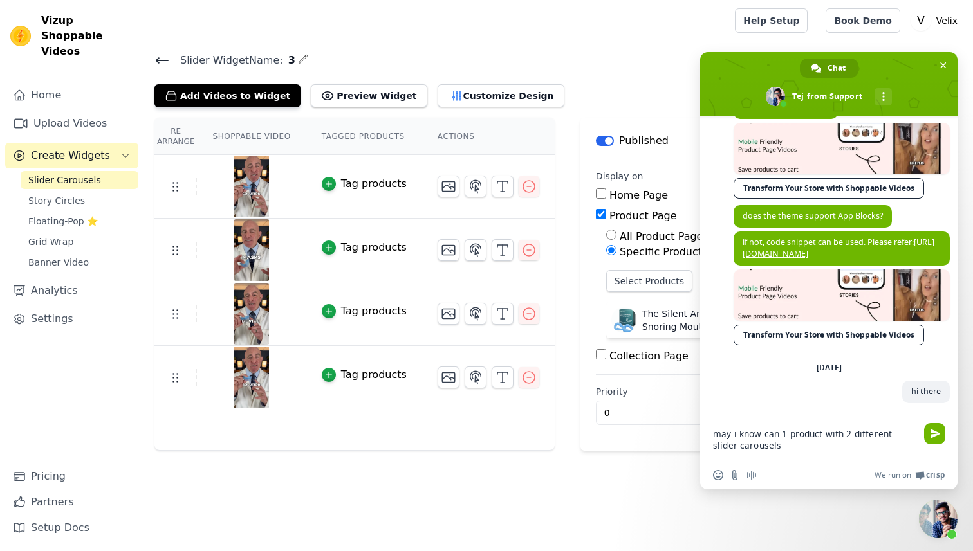
type textarea "may i know can 1 product with 2 different slider carousels?"
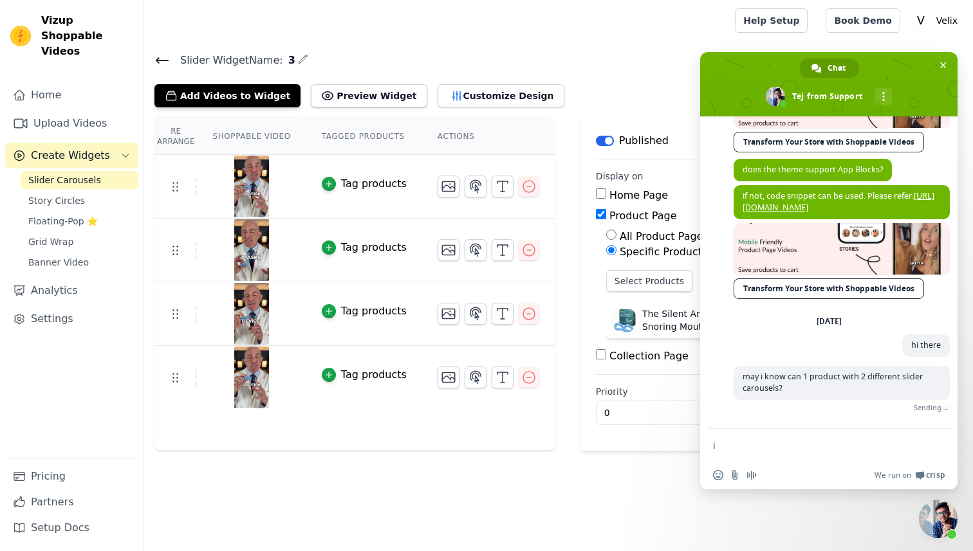
scroll to position [310, 0]
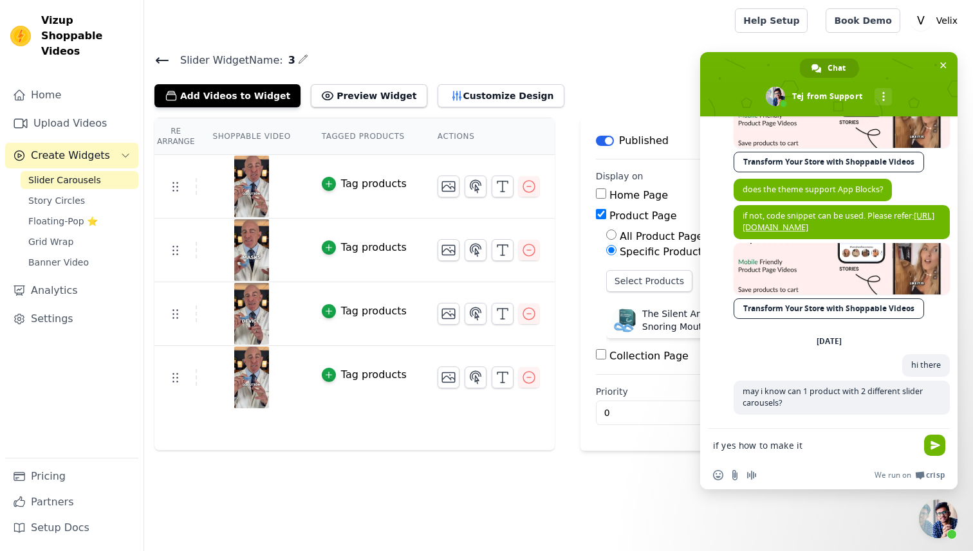
type textarea "if yes how to make it?"
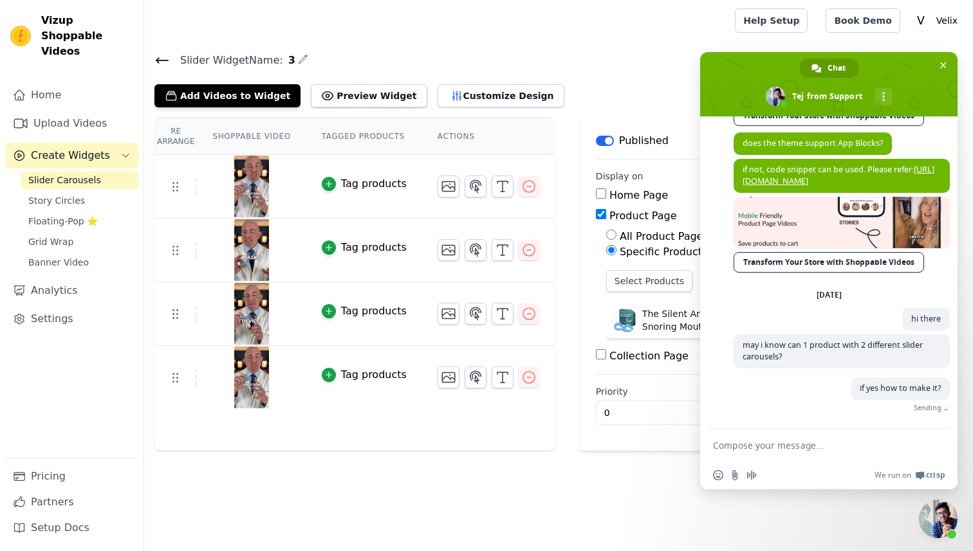
scroll to position [337, 0]
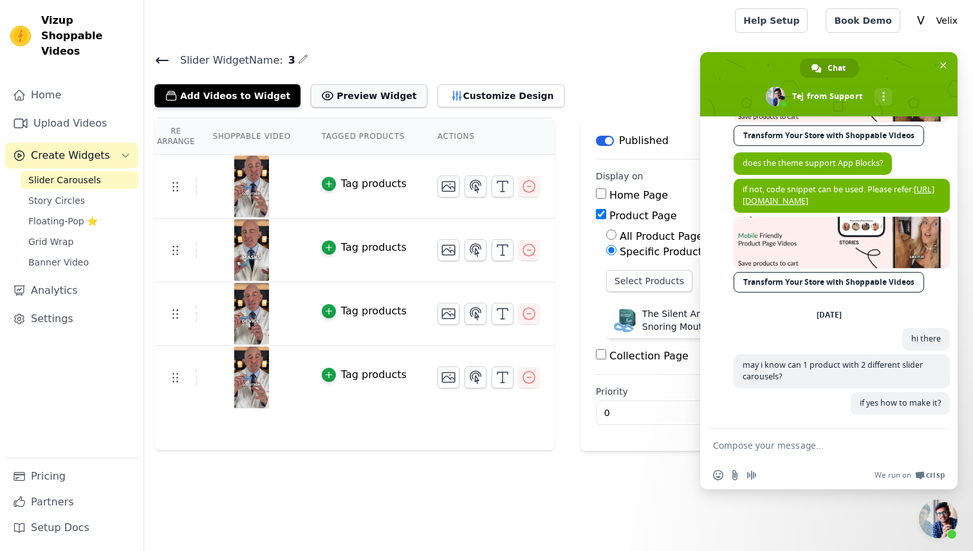
click at [338, 98] on button "Preview Widget" at bounding box center [369, 95] width 116 height 23
click at [941, 67] on span "Close chat" at bounding box center [943, 65] width 6 height 8
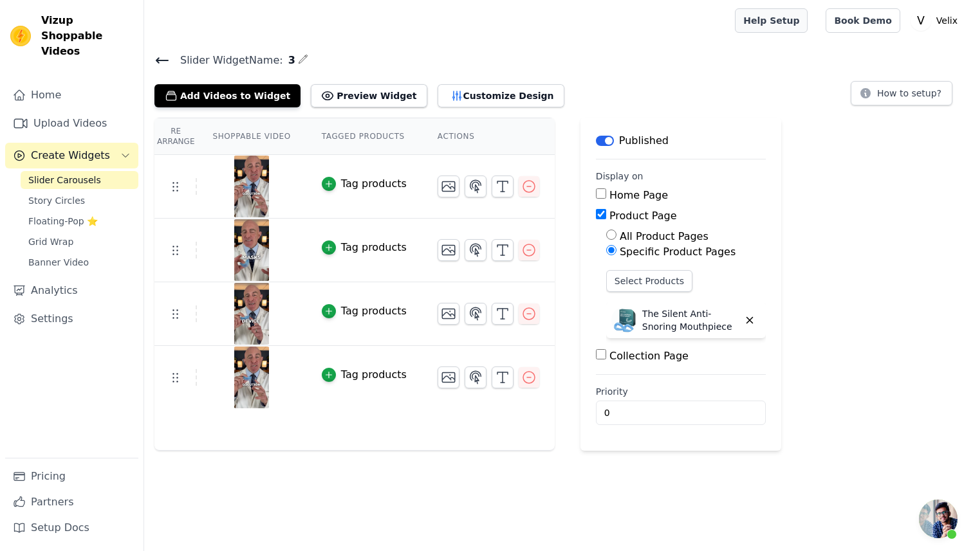
click at [784, 24] on link "Help Setup" at bounding box center [771, 20] width 73 height 24
click at [80, 194] on span "Story Circles" at bounding box center [56, 200] width 57 height 13
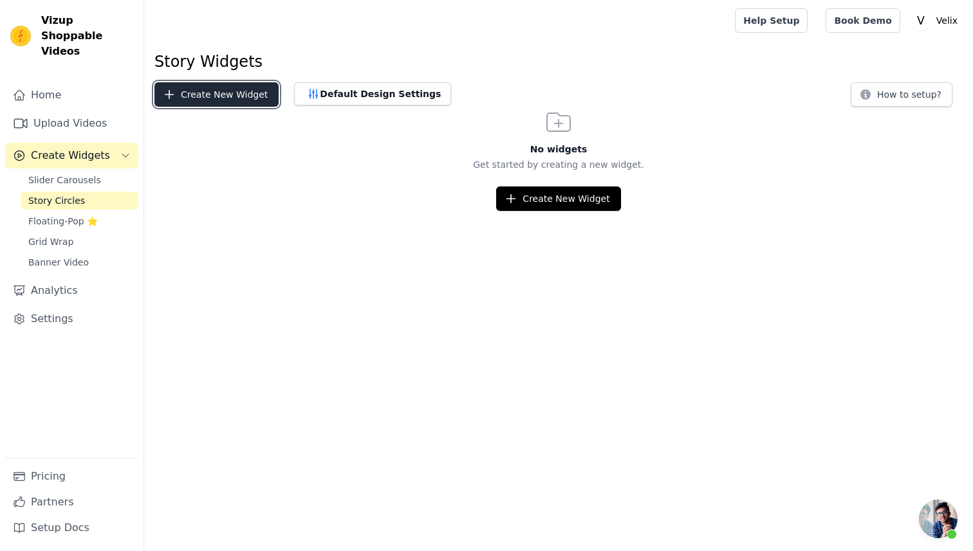
click at [198, 99] on button "Create New Widget" at bounding box center [216, 94] width 124 height 24
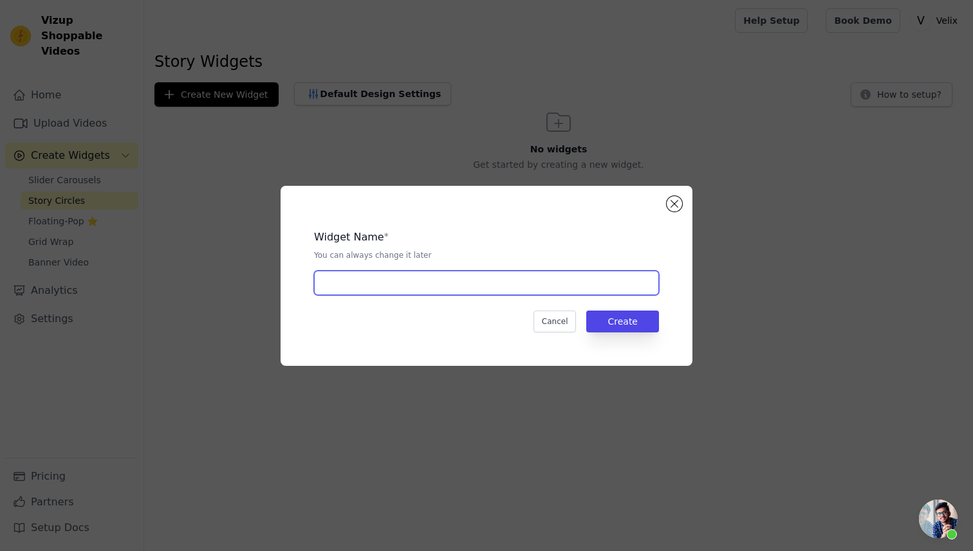
click at [371, 290] on input "text" at bounding box center [486, 283] width 345 height 24
type input "1"
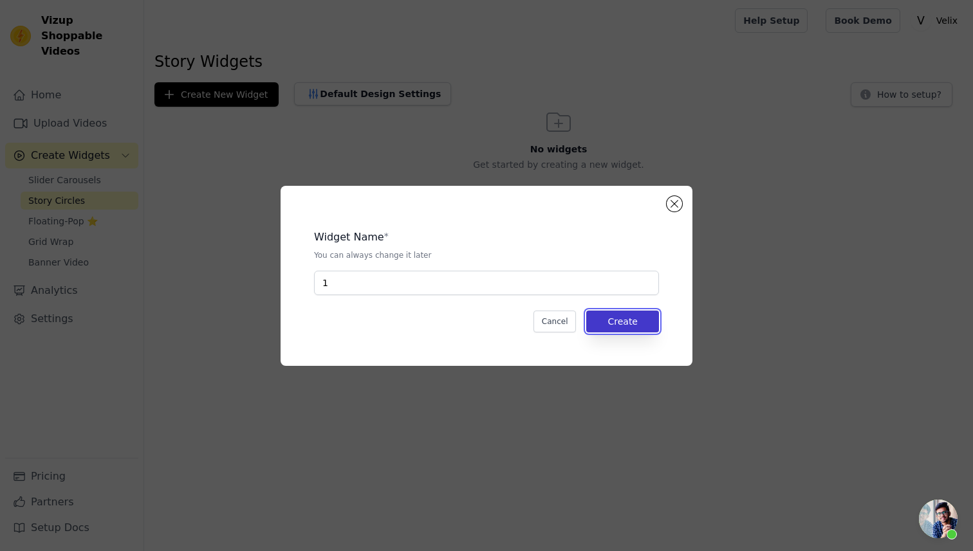
click at [640, 327] on button "Create" at bounding box center [622, 322] width 73 height 22
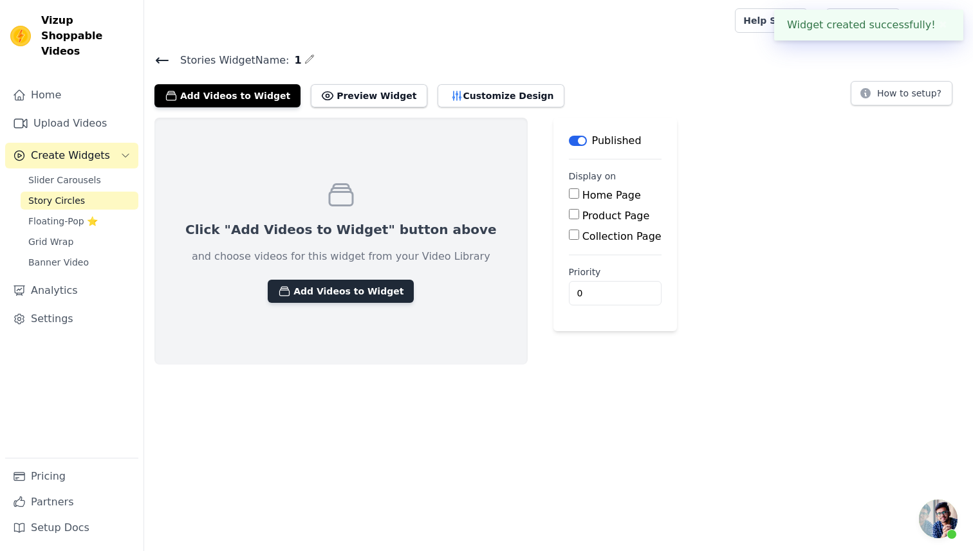
click at [374, 296] on button "Add Videos to Widget" at bounding box center [341, 291] width 146 height 23
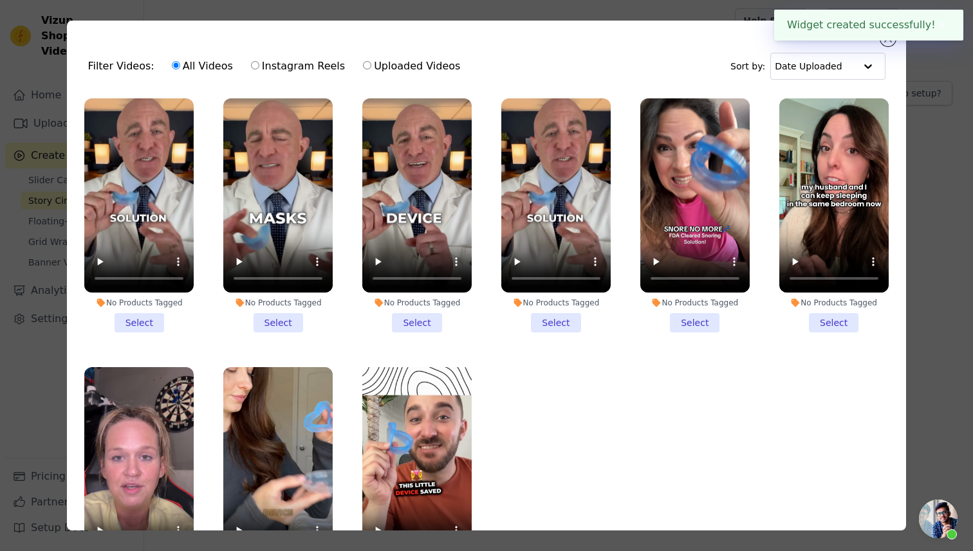
click at [143, 314] on li "No Products Tagged Select" at bounding box center [138, 215] width 109 height 234
click at [0, 0] on input "No Products Tagged Select" at bounding box center [0, 0] width 0 height 0
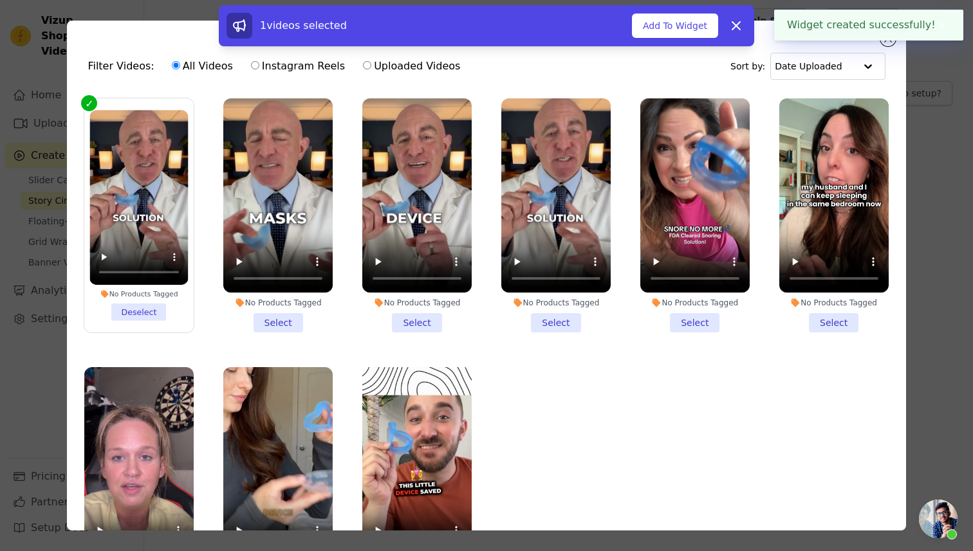
drag, startPoint x: 276, startPoint y: 320, endPoint x: 337, endPoint y: 322, distance: 61.1
click at [277, 320] on li "No Products Tagged Select" at bounding box center [277, 215] width 109 height 234
click at [0, 0] on input "No Products Tagged Select" at bounding box center [0, 0] width 0 height 0
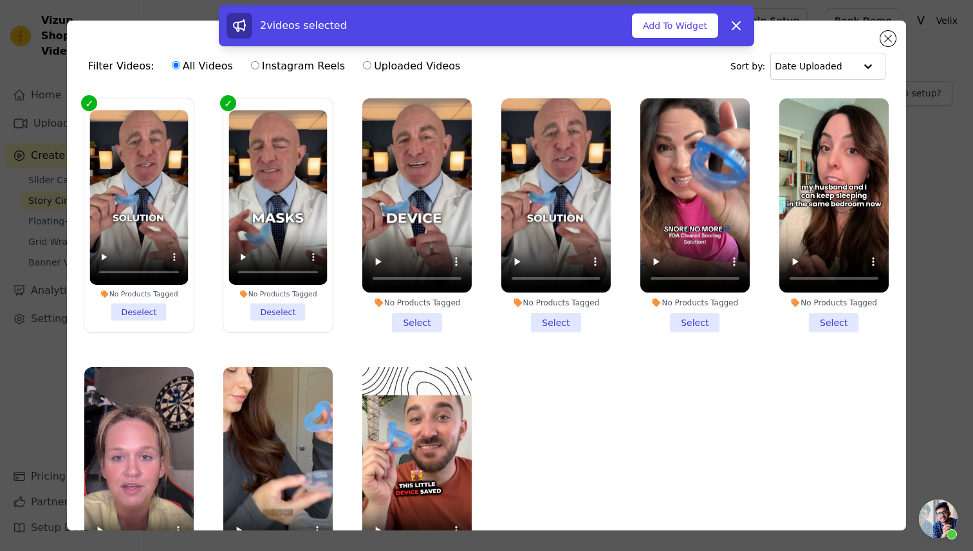
click at [420, 322] on li "No Products Tagged Select" at bounding box center [416, 215] width 109 height 234
click at [0, 0] on input "No Products Tagged Select" at bounding box center [0, 0] width 0 height 0
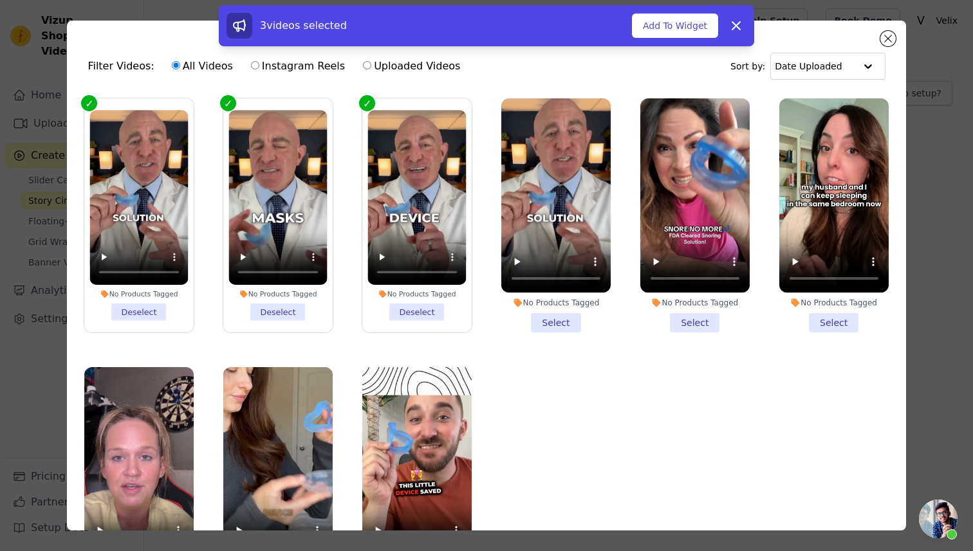
click at [562, 320] on li "No Products Tagged Select" at bounding box center [555, 215] width 109 height 234
click at [0, 0] on input "No Products Tagged Select" at bounding box center [0, 0] width 0 height 0
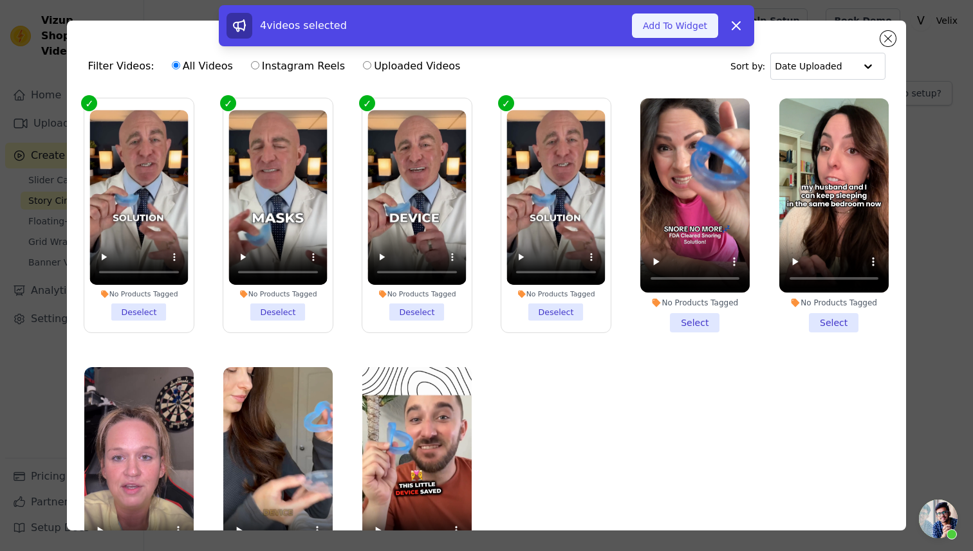
click at [670, 32] on button "Add To Widget" at bounding box center [675, 26] width 86 height 24
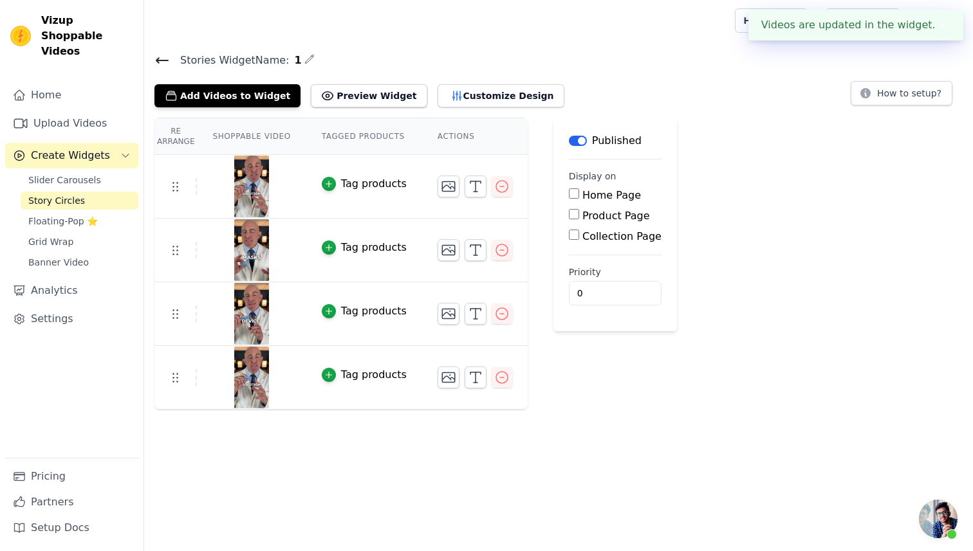
click at [570, 212] on input "Product Page" at bounding box center [574, 214] width 10 height 10
checkbox input "true"
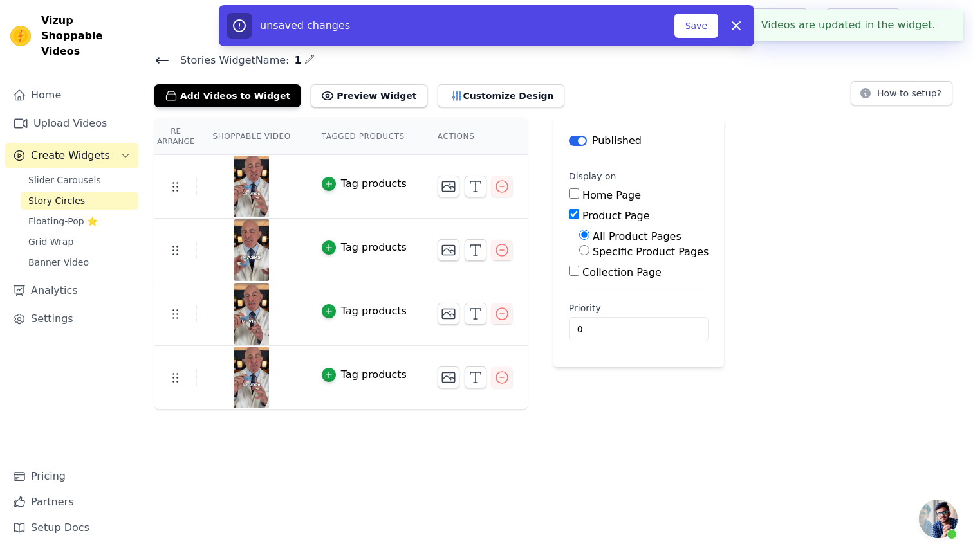
click at [600, 257] on label "Specific Product Pages" at bounding box center [651, 252] width 116 height 12
click at [589, 255] on input "Specific Product Pages" at bounding box center [584, 250] width 10 height 10
radio input "true"
click at [606, 279] on button "Select Products" at bounding box center [622, 281] width 86 height 22
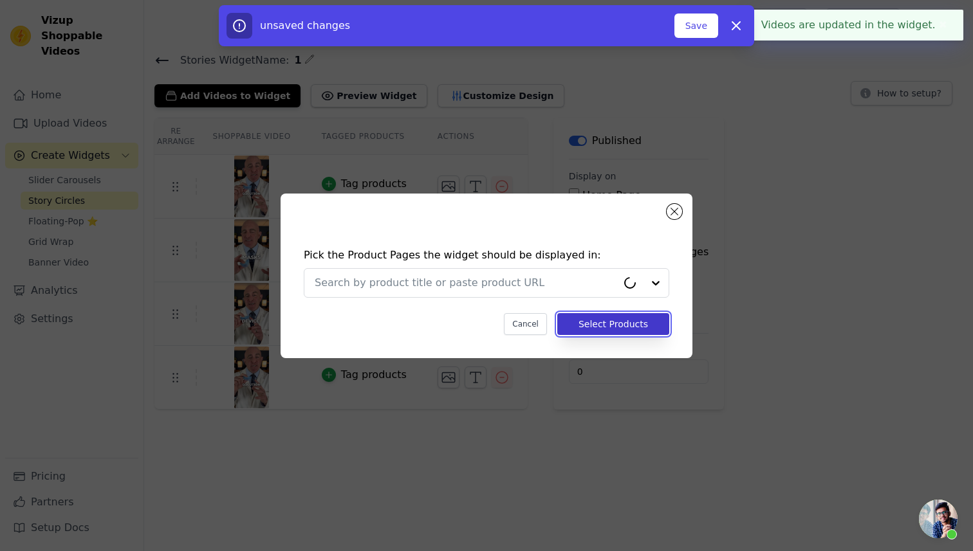
click at [622, 324] on button "Select Products" at bounding box center [613, 324] width 112 height 22
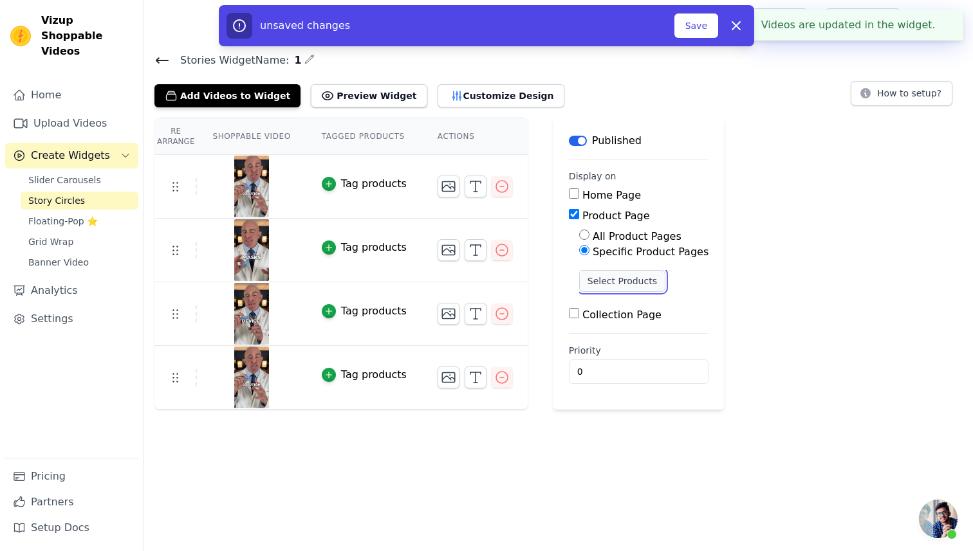
click at [619, 286] on button "Select Products" at bounding box center [622, 281] width 86 height 22
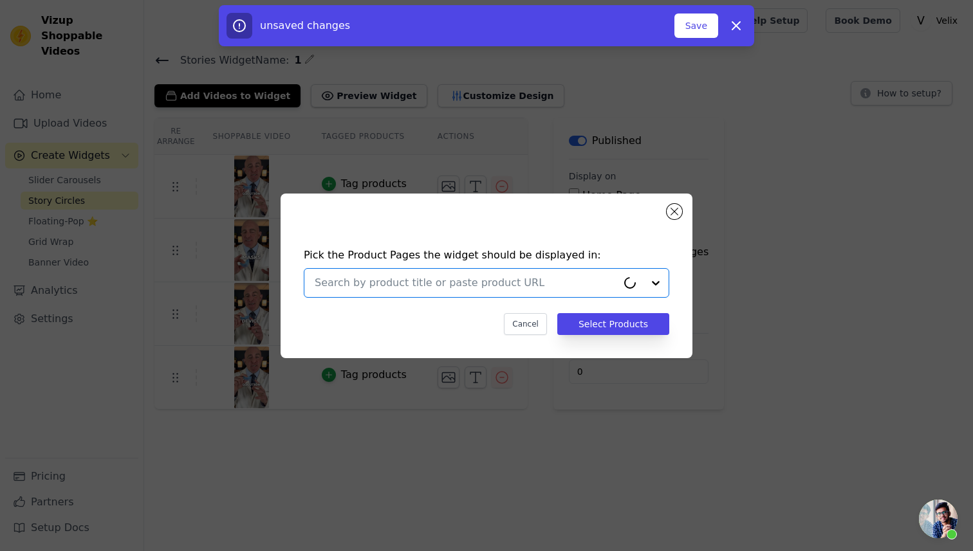
click at [532, 286] on input "text" at bounding box center [466, 282] width 302 height 15
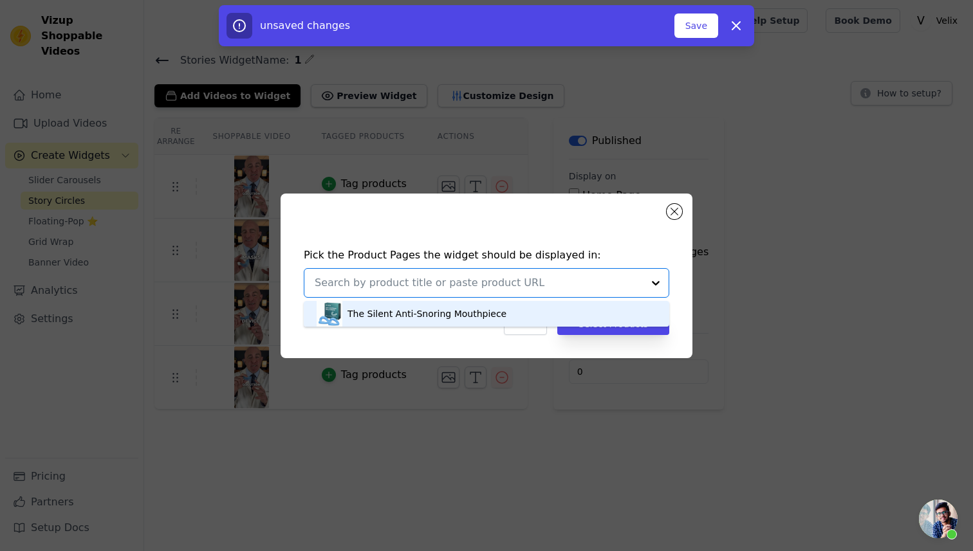
click at [525, 324] on div "The Silent Anti-Snoring Mouthpiece" at bounding box center [487, 314] width 340 height 26
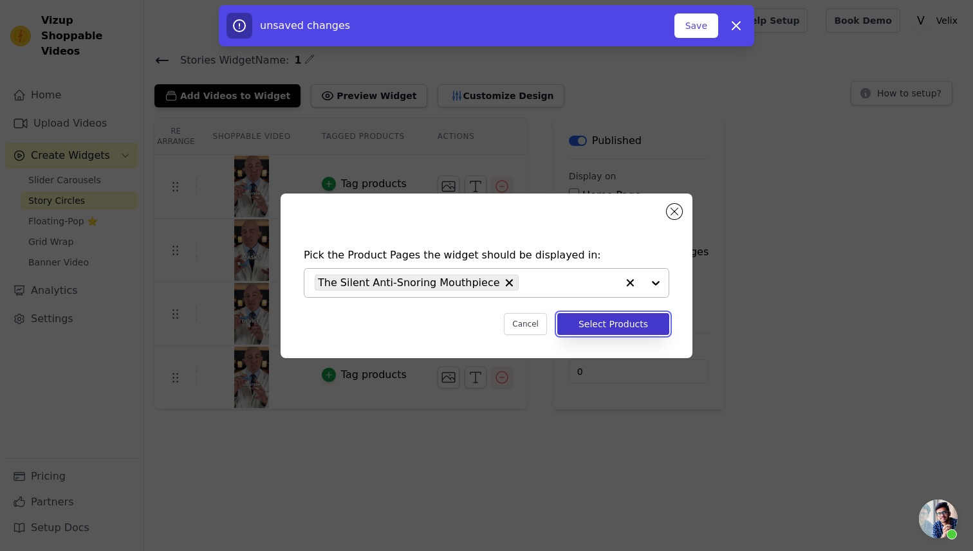
click at [603, 324] on button "Select Products" at bounding box center [613, 324] width 112 height 22
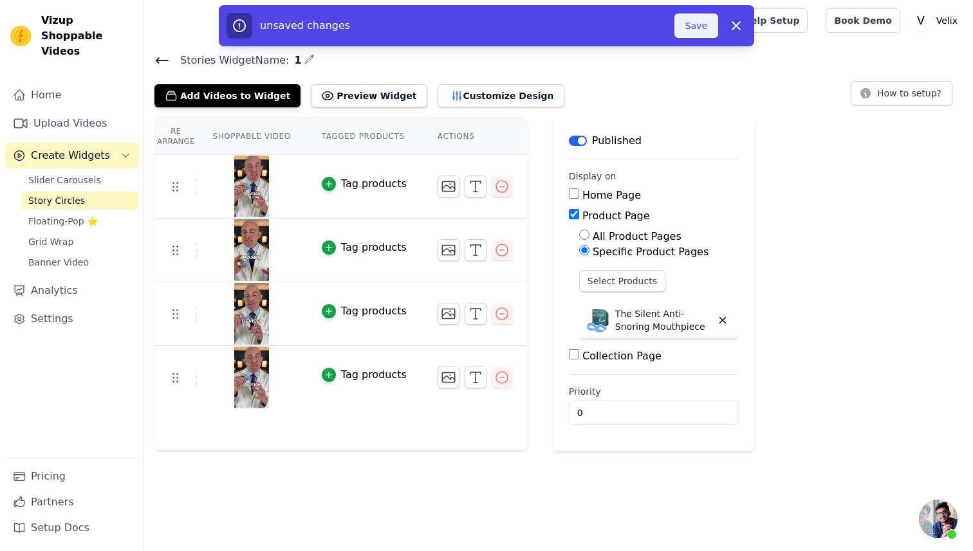
click at [693, 25] on button "Save" at bounding box center [696, 26] width 44 height 24
click at [701, 30] on button "Save" at bounding box center [696, 26] width 44 height 24
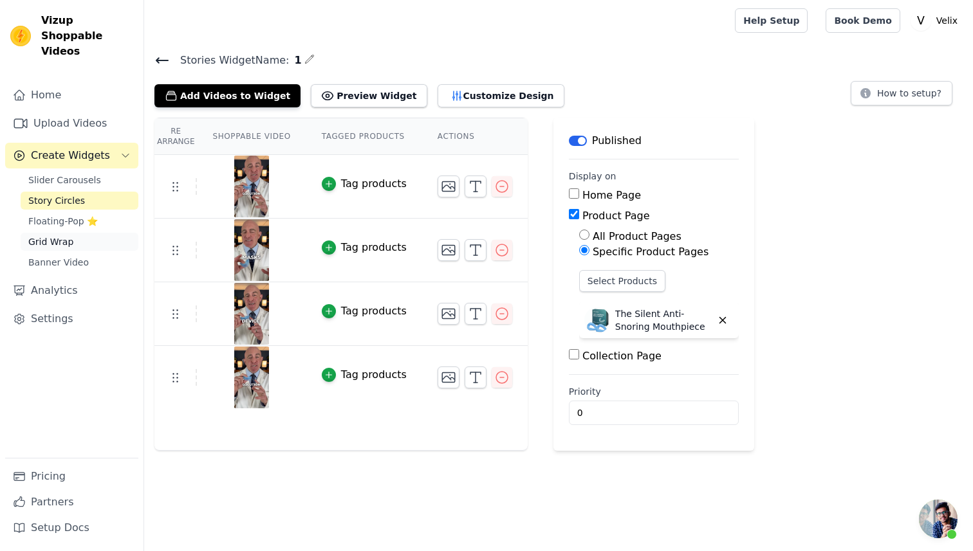
click at [77, 233] on link "Grid Wrap" at bounding box center [80, 242] width 118 height 18
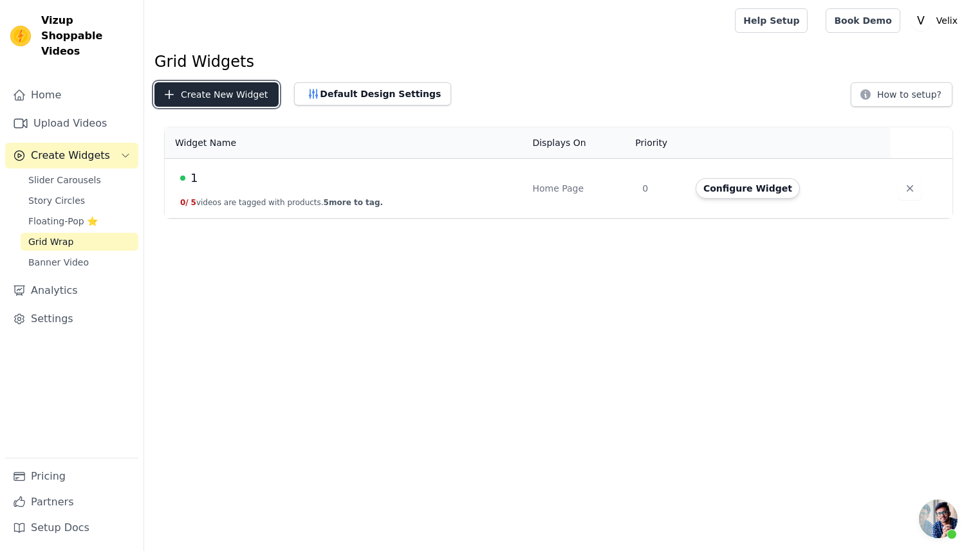
click at [217, 96] on button "Create New Widget" at bounding box center [216, 94] width 124 height 24
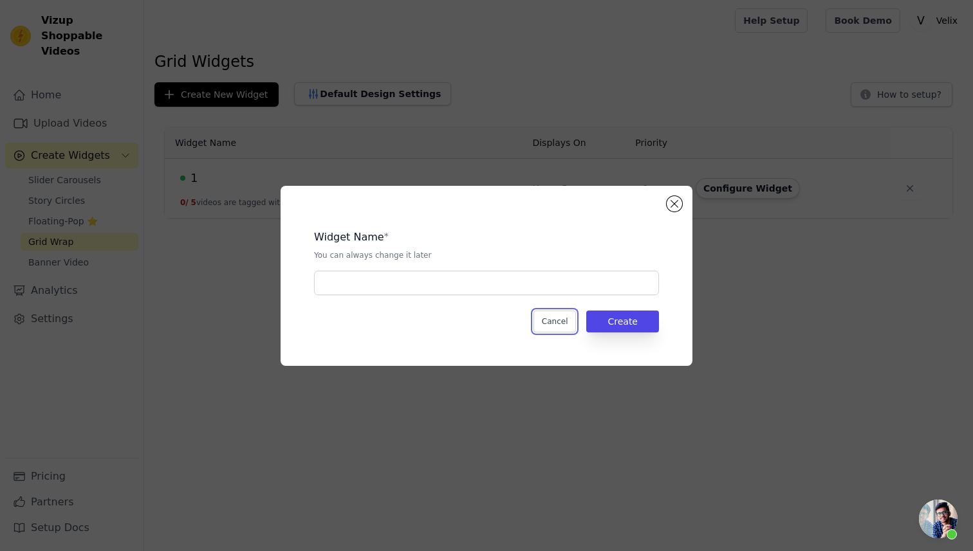
drag, startPoint x: 559, startPoint y: 316, endPoint x: 417, endPoint y: 341, distance: 144.4
click at [559, 315] on button "Cancel" at bounding box center [554, 322] width 43 height 22
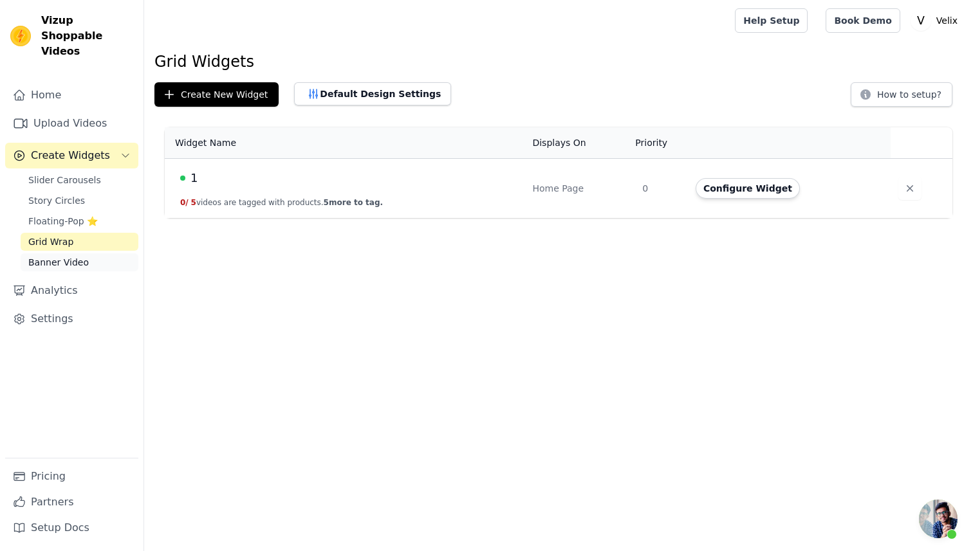
click at [52, 254] on link "Banner Video" at bounding box center [80, 263] width 118 height 18
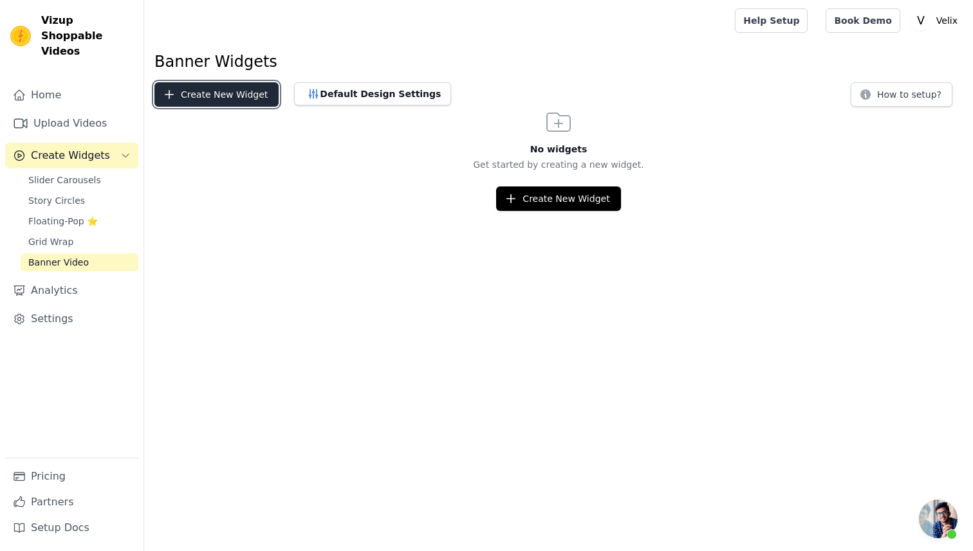
click at [219, 93] on button "Create New Widget" at bounding box center [216, 94] width 124 height 24
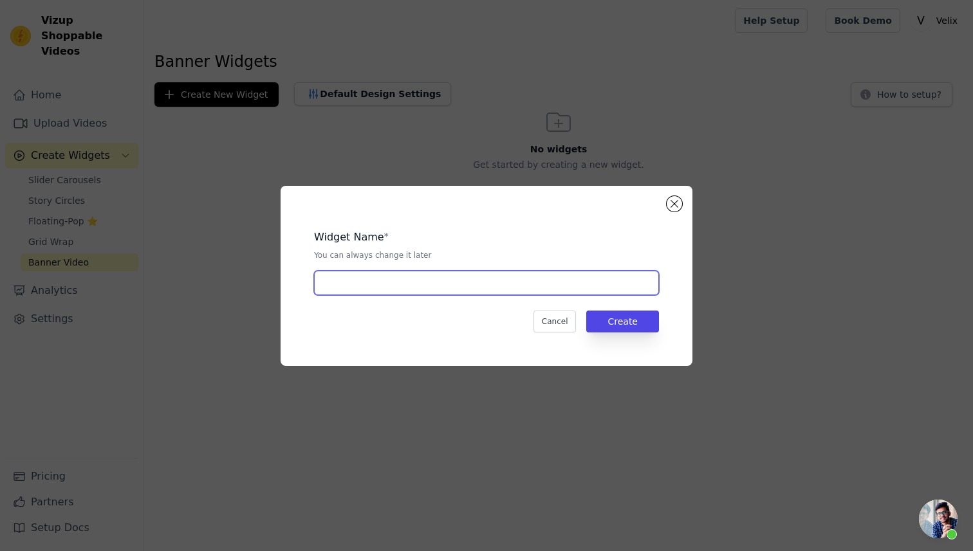
click at [344, 284] on input "text" at bounding box center [486, 283] width 345 height 24
type input "1"
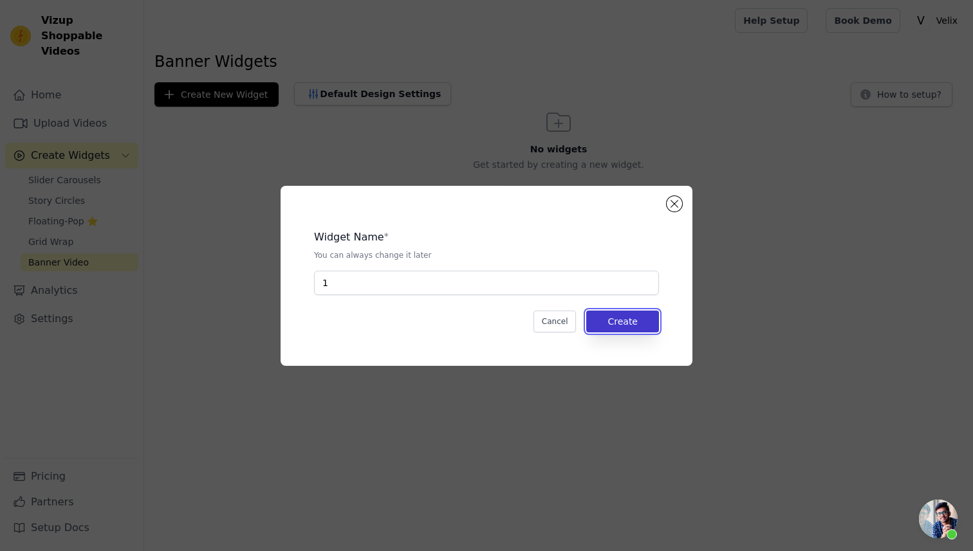
click at [649, 320] on button "Create" at bounding box center [622, 322] width 73 height 22
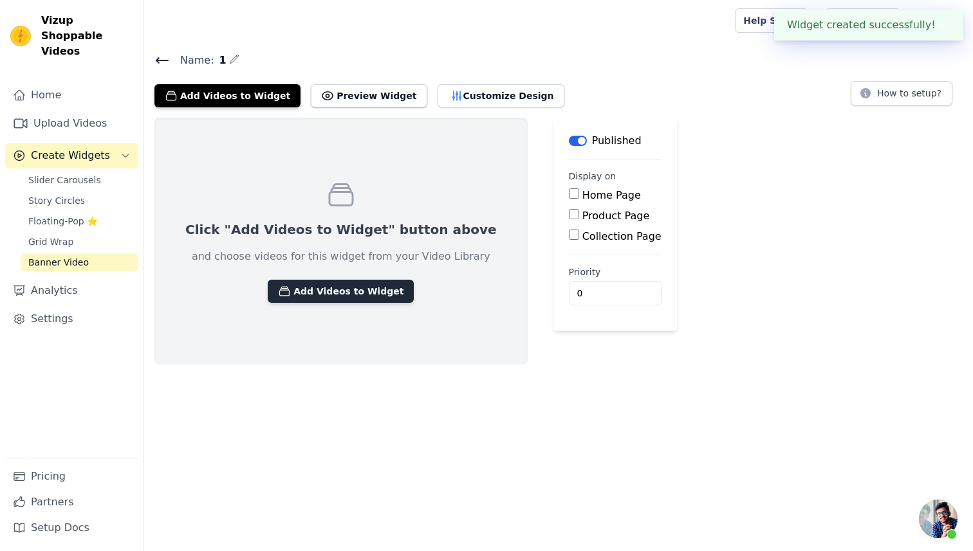
click at [326, 287] on button "Add Videos to Widget" at bounding box center [341, 291] width 146 height 23
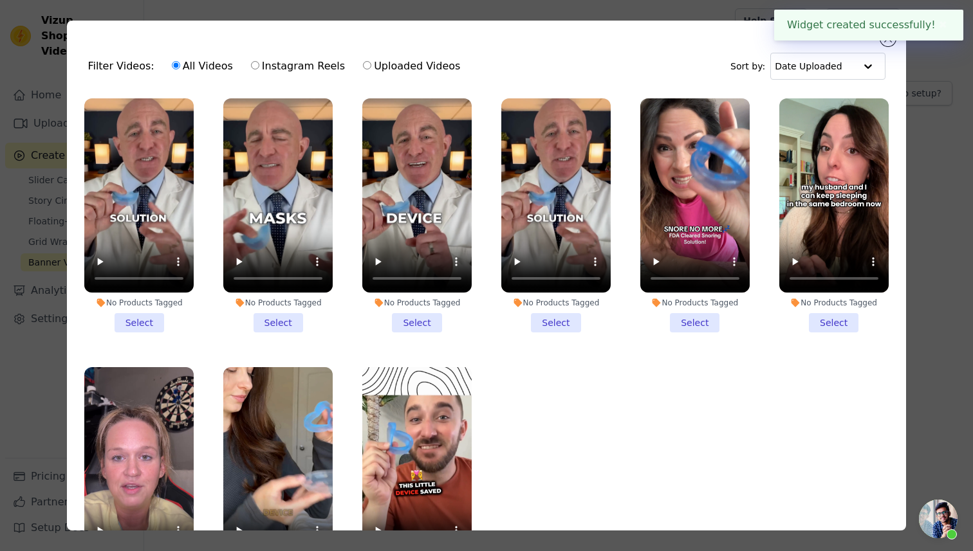
drag, startPoint x: 155, startPoint y: 310, endPoint x: 162, endPoint y: 313, distance: 7.2
click at [155, 311] on li "No Products Tagged Select" at bounding box center [138, 215] width 109 height 234
click at [0, 0] on input "No Products Tagged Select" at bounding box center [0, 0] width 0 height 0
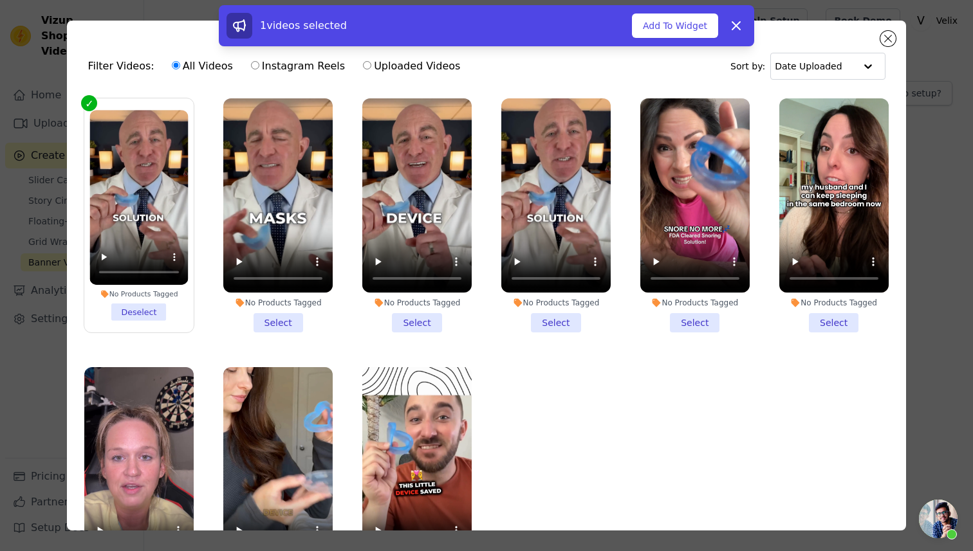
click at [266, 317] on li "No Products Tagged Select" at bounding box center [277, 215] width 109 height 234
click at [0, 0] on input "No Products Tagged Select" at bounding box center [0, 0] width 0 height 0
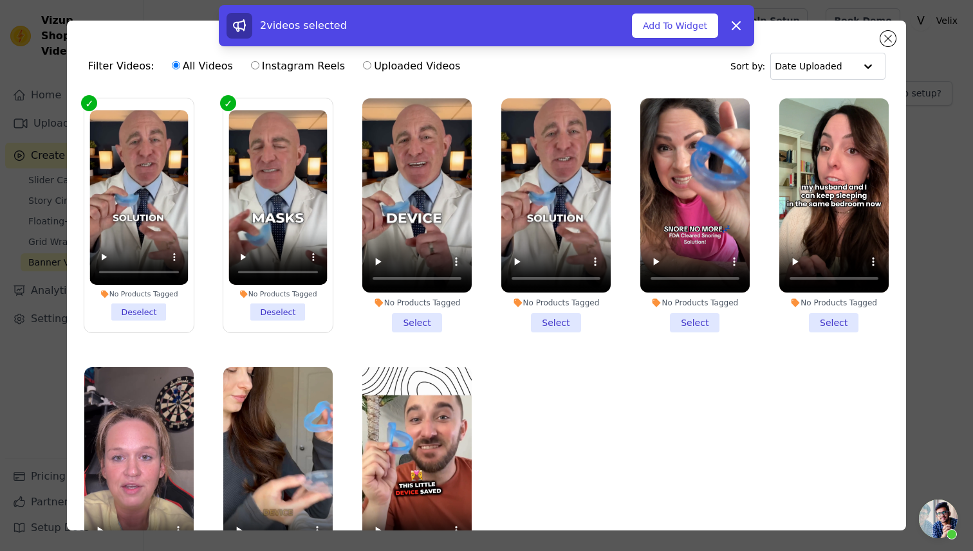
click at [405, 324] on li "No Products Tagged Select" at bounding box center [416, 215] width 109 height 234
click at [0, 0] on input "No Products Tagged Select" at bounding box center [0, 0] width 0 height 0
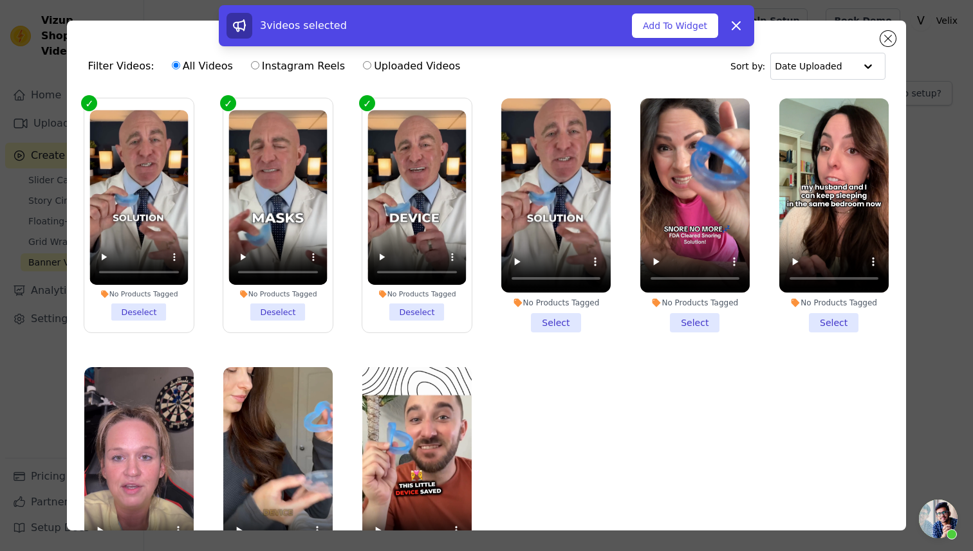
click at [547, 316] on li "No Products Tagged Select" at bounding box center [555, 215] width 109 height 234
click at [0, 0] on input "No Products Tagged Select" at bounding box center [0, 0] width 0 height 0
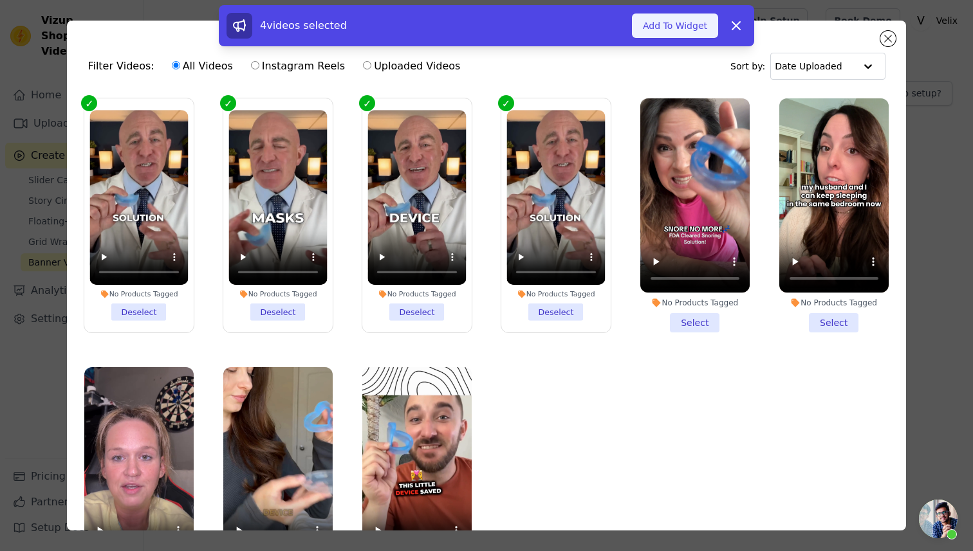
click at [676, 21] on button "Add To Widget" at bounding box center [675, 26] width 86 height 24
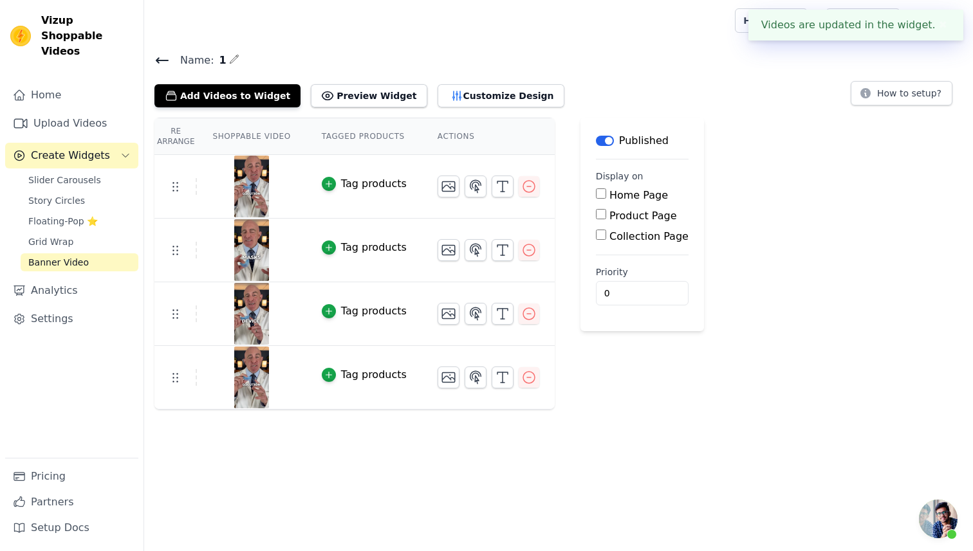
click at [622, 216] on label "Product Page" at bounding box center [643, 216] width 68 height 12
click at [606, 216] on input "Product Page" at bounding box center [601, 214] width 10 height 10
checkbox input "true"
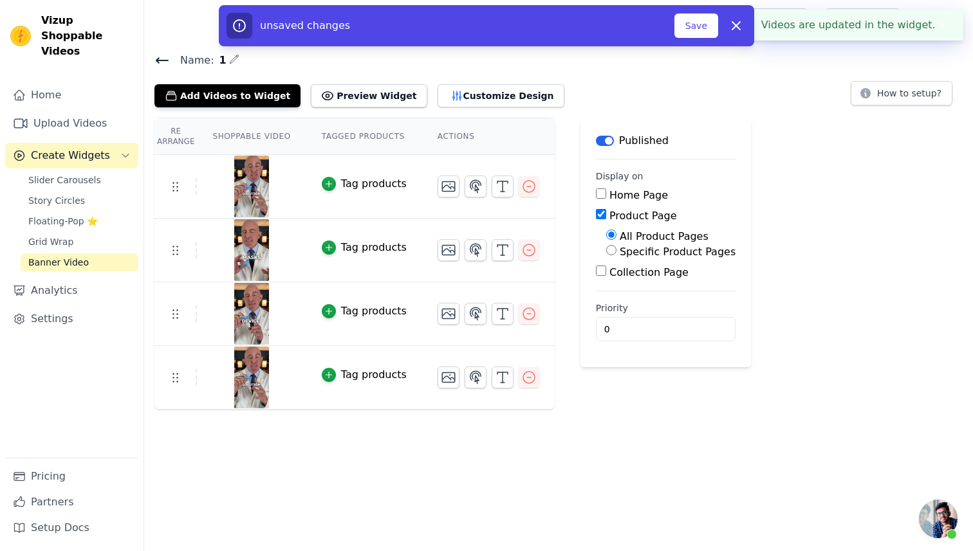
click at [635, 254] on label "Specific Product Pages" at bounding box center [678, 252] width 116 height 12
click at [616, 254] on input "Specific Product Pages" at bounding box center [611, 250] width 10 height 10
radio input "true"
click at [638, 279] on button "Select Products" at bounding box center [649, 281] width 86 height 22
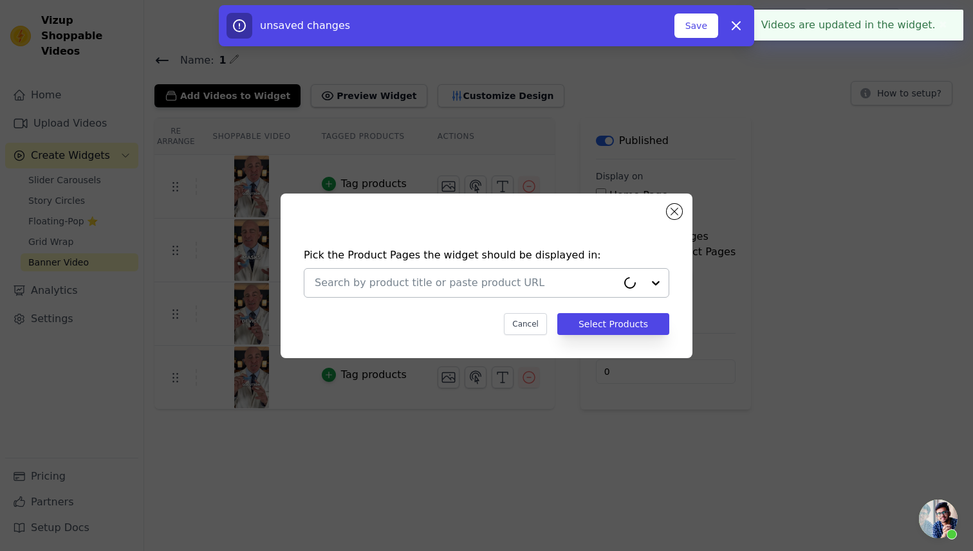
click at [489, 284] on input "text" at bounding box center [466, 282] width 302 height 15
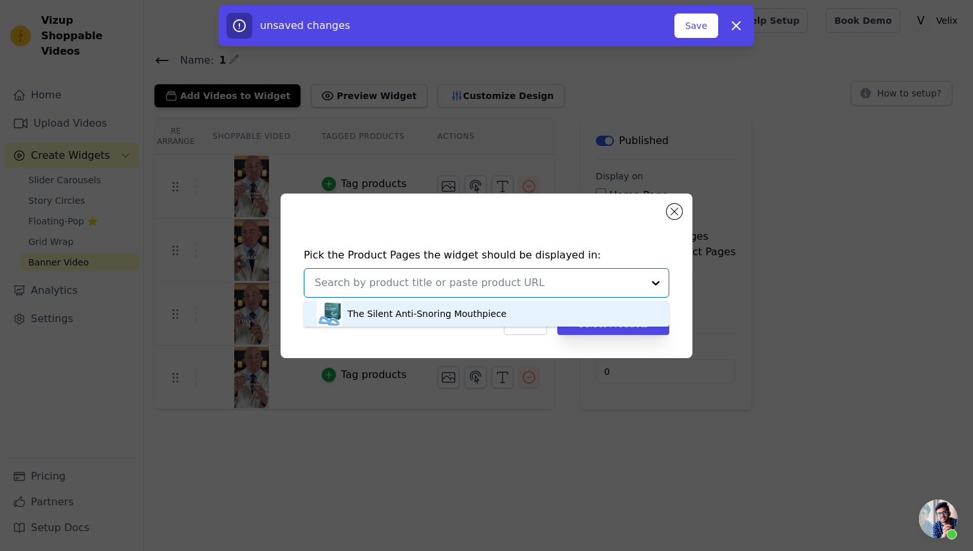
click at [467, 315] on div "The Silent Anti-Snoring Mouthpiece" at bounding box center [426, 314] width 159 height 13
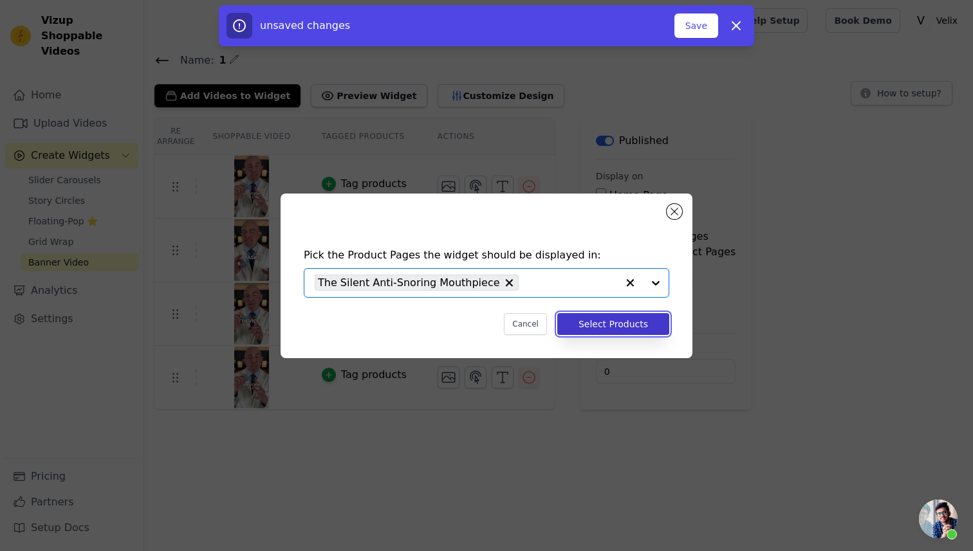
click at [585, 313] on button "Select Products" at bounding box center [613, 324] width 112 height 22
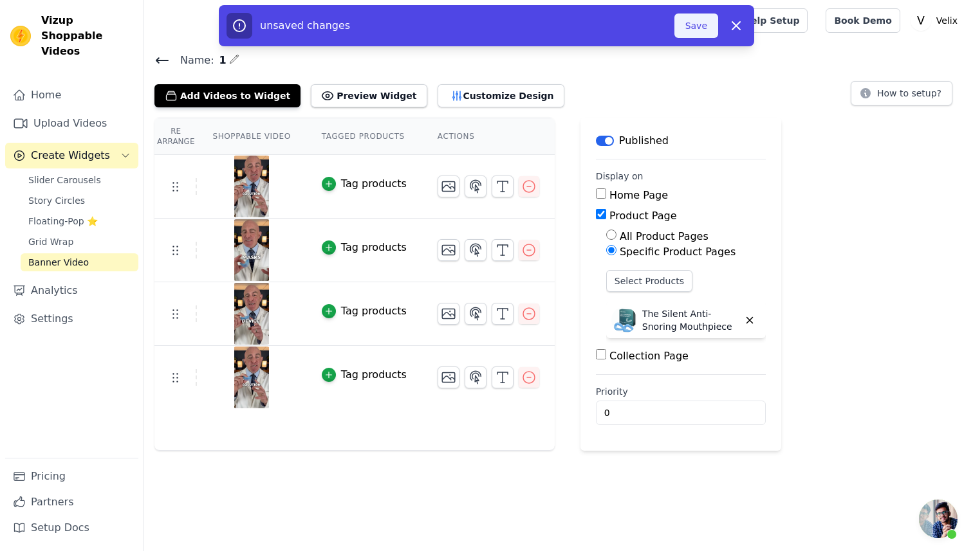
click at [692, 31] on button "Save" at bounding box center [696, 26] width 44 height 24
